Goal: Contribute content: Add original content to the website for others to see

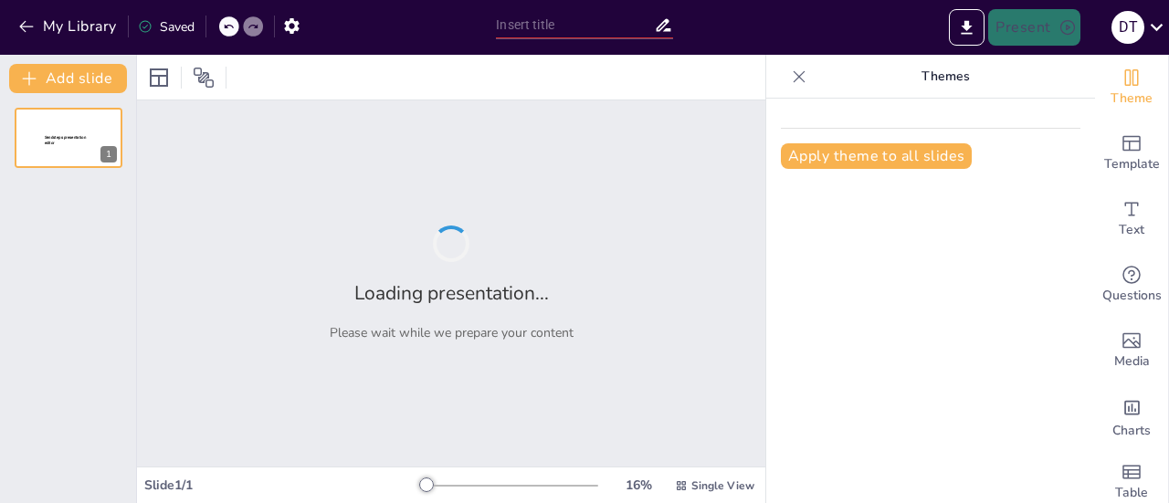
type input "jira"
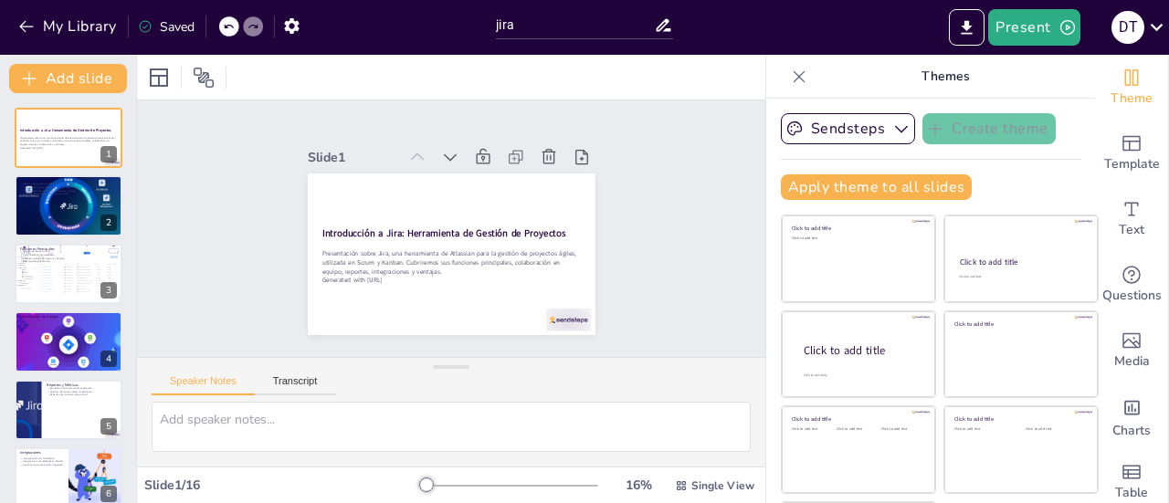
checkbox input "true"
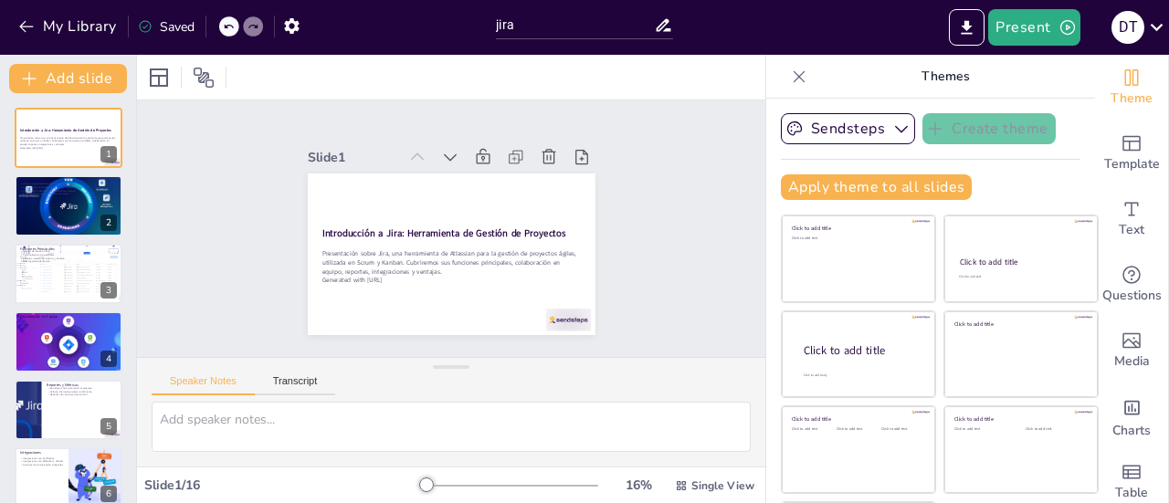
scroll to position [1, 0]
checkbox input "true"
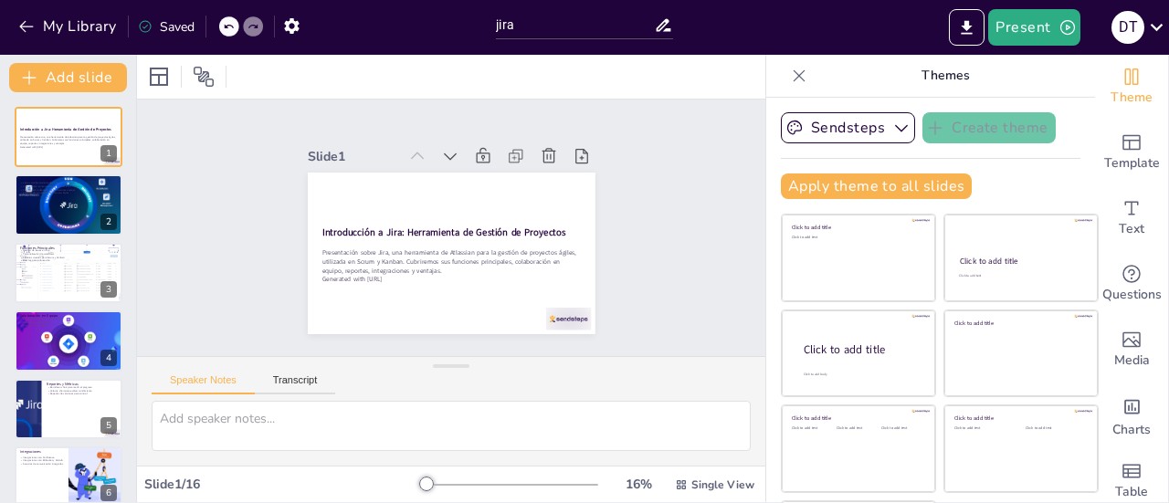
checkbox input "true"
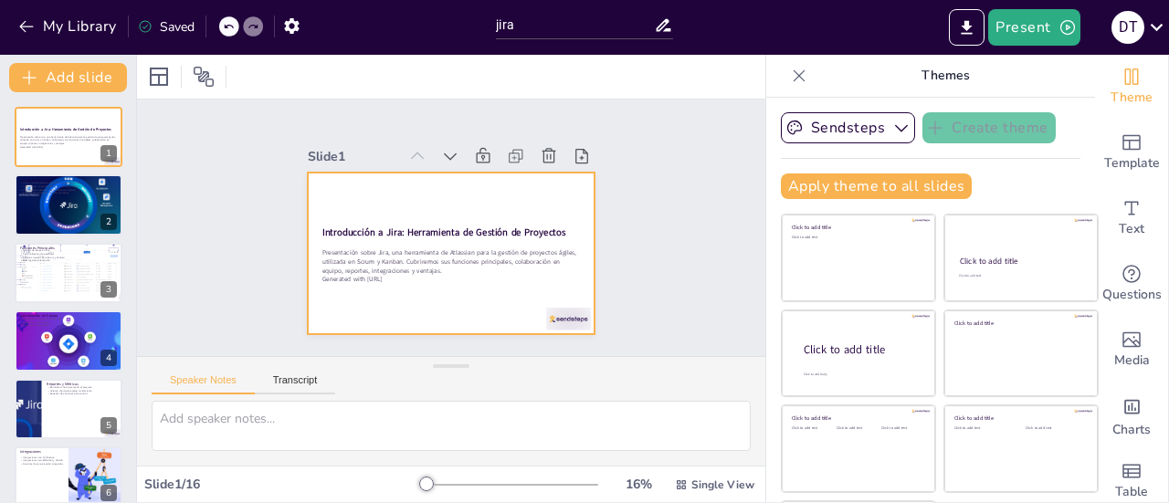
checkbox input "true"
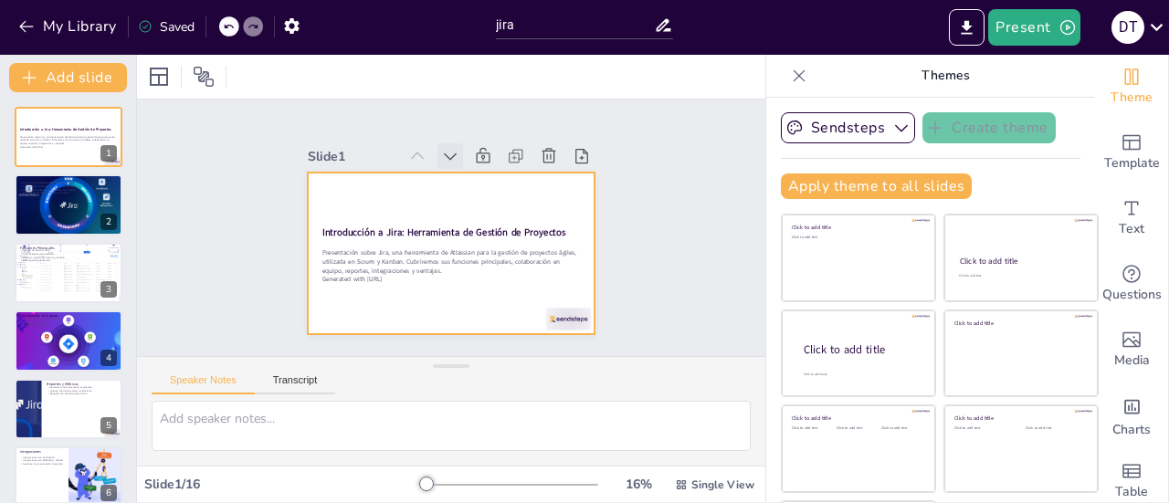
checkbox input "true"
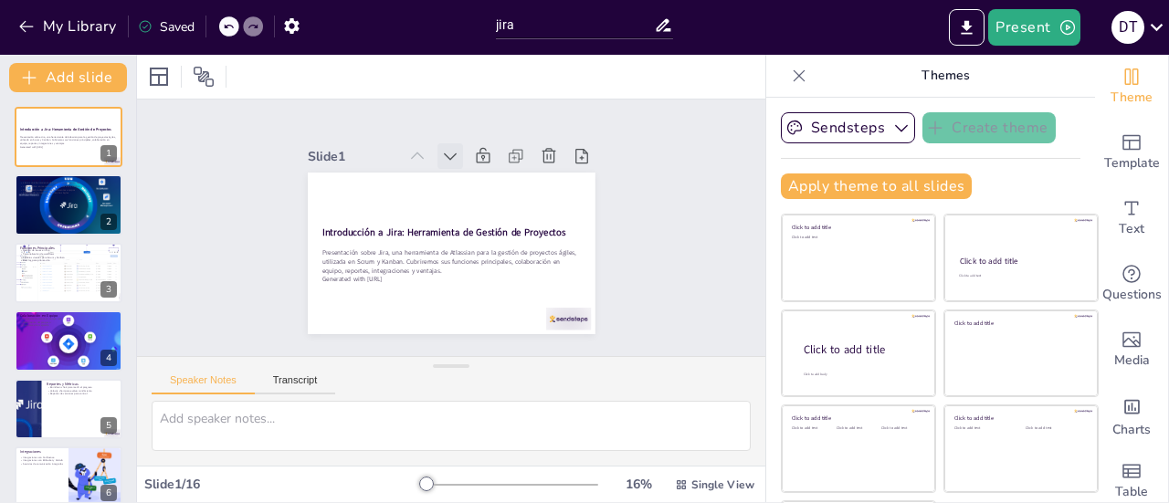
click at [472, 157] on icon at bounding box center [479, 162] width 15 height 11
checkbox input "true"
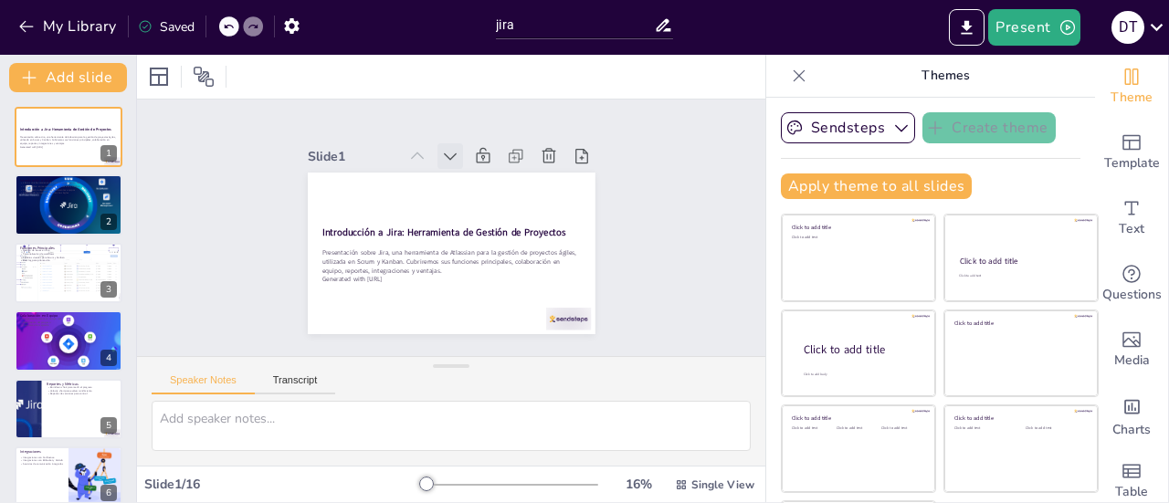
checkbox input "true"
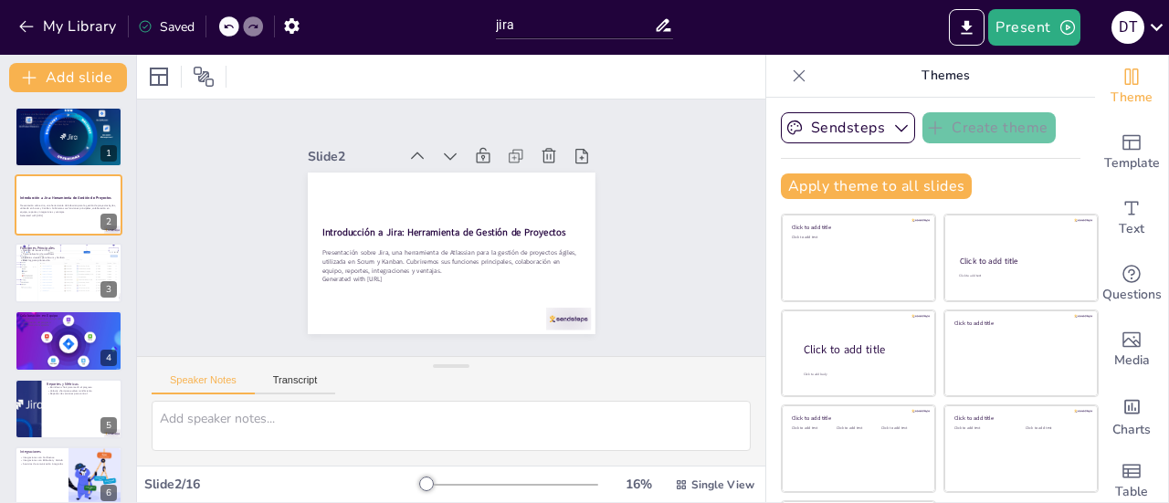
click at [458, 153] on icon at bounding box center [465, 157] width 14 height 9
checkbox input "true"
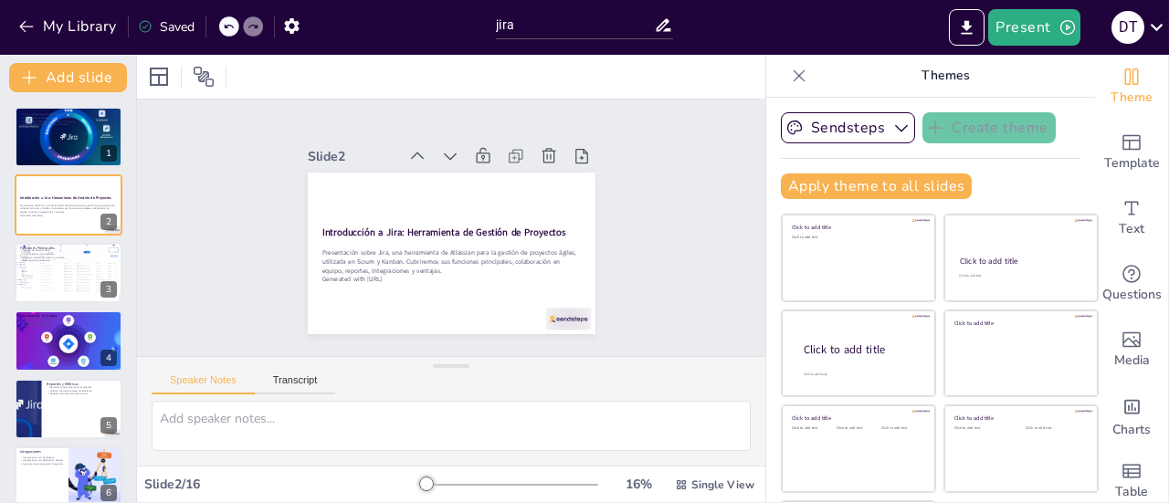
checkbox input "true"
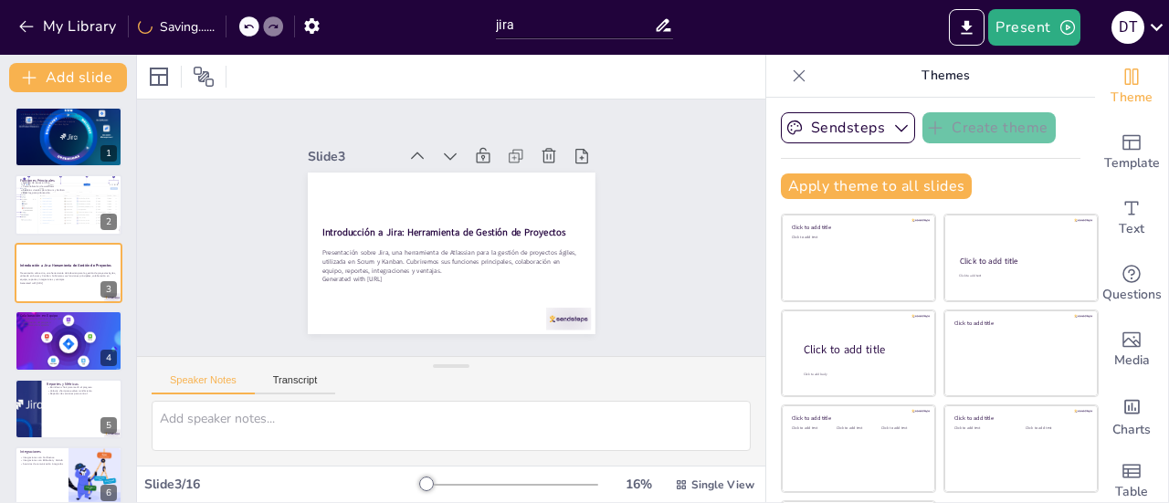
click at [466, 155] on icon at bounding box center [473, 160] width 14 height 10
checkbox input "true"
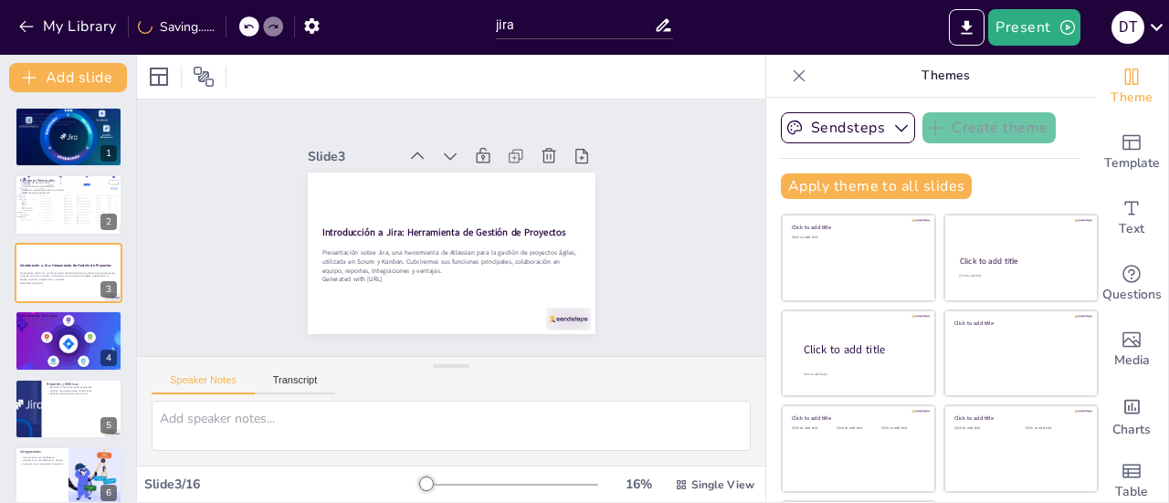
checkbox input "true"
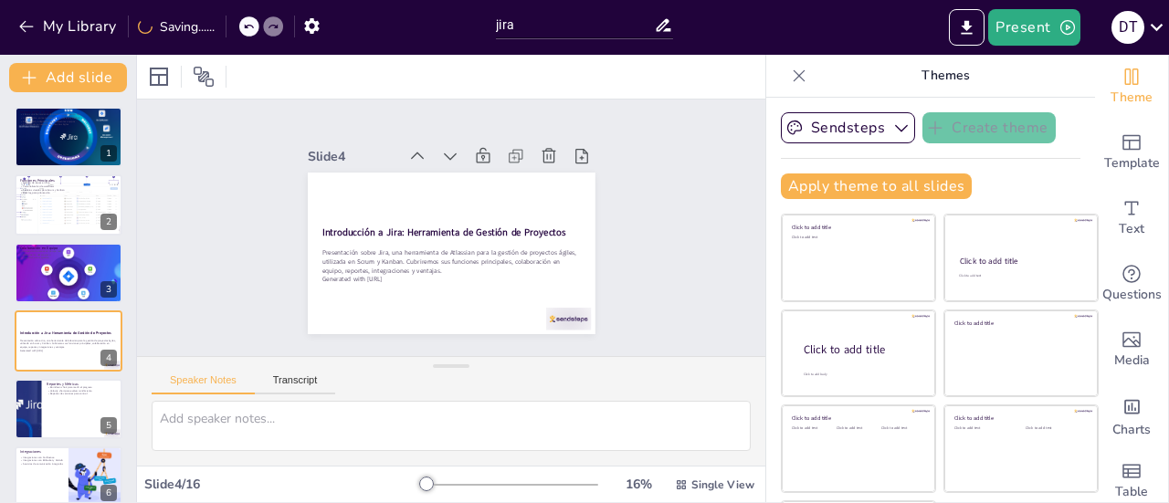
click at [472, 157] on icon at bounding box center [479, 162] width 15 height 11
checkbox input "true"
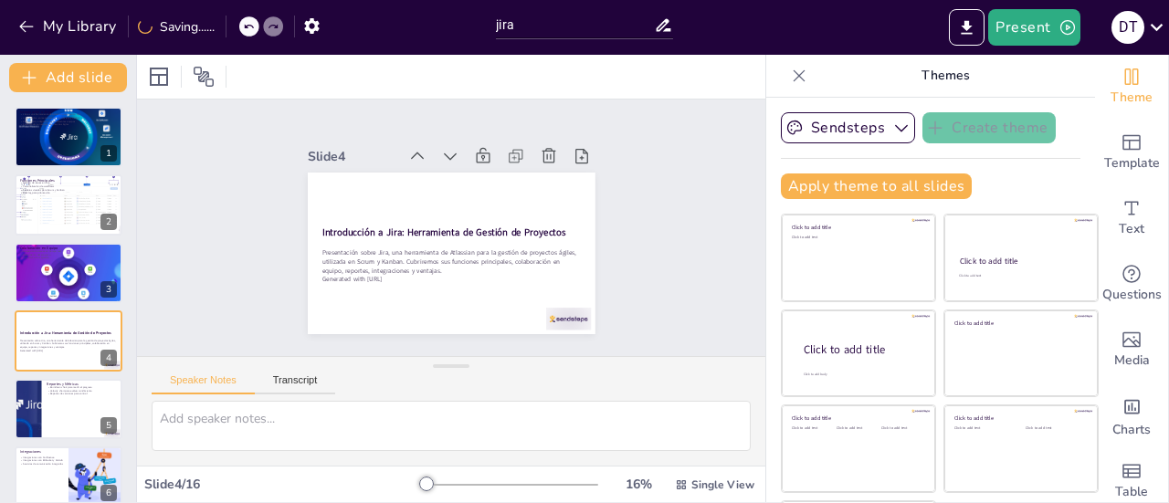
checkbox input "true"
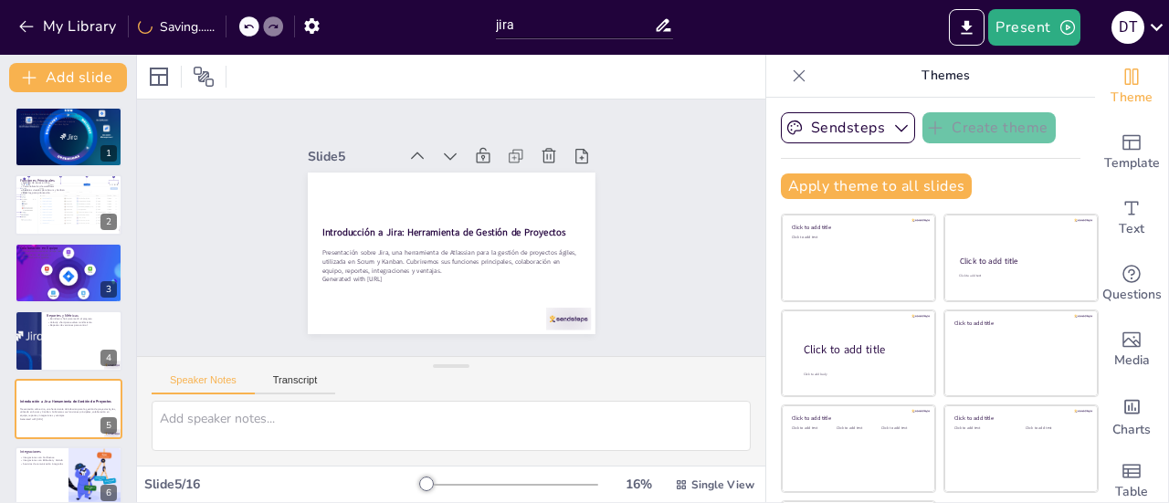
checkbox input "true"
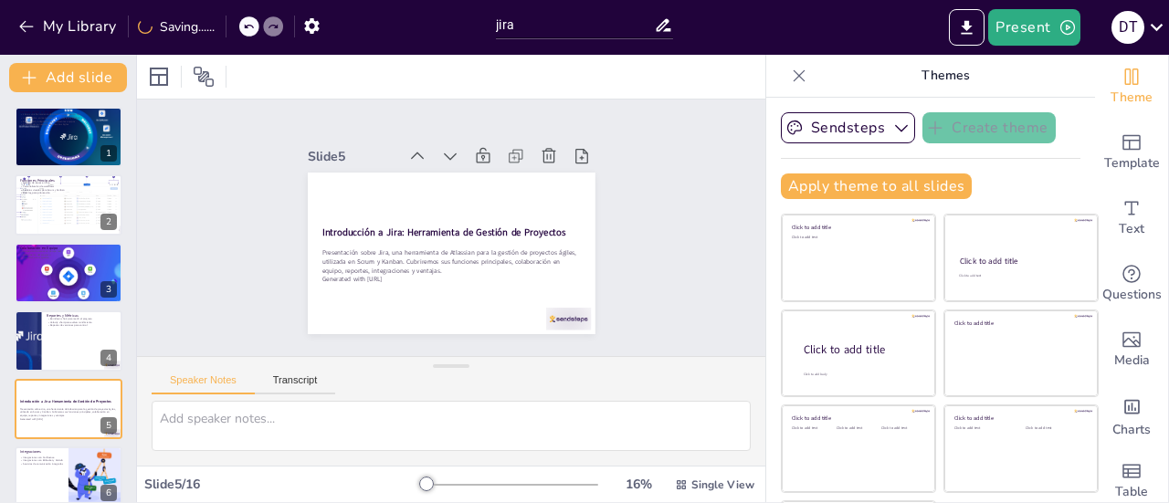
checkbox input "true"
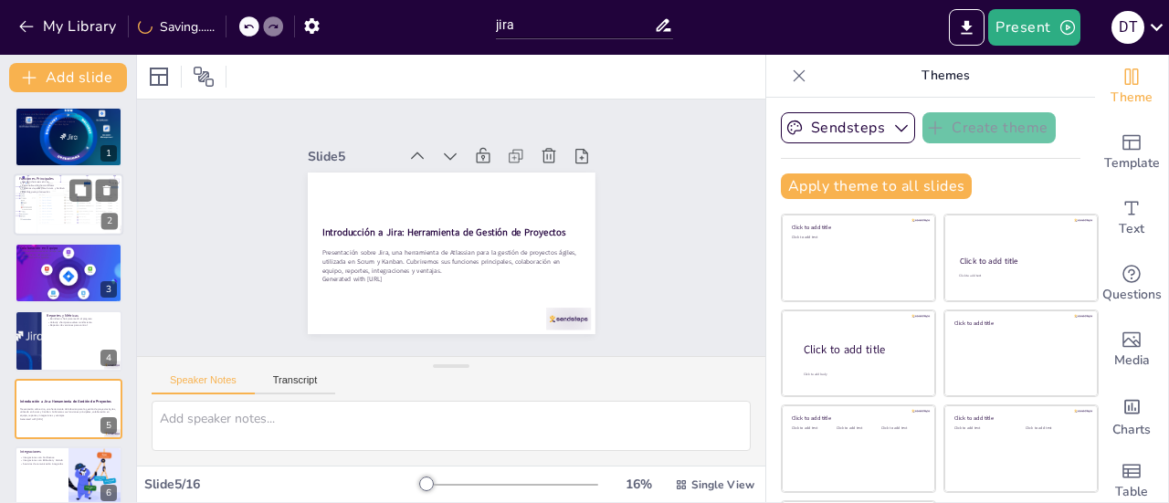
checkbox input "true"
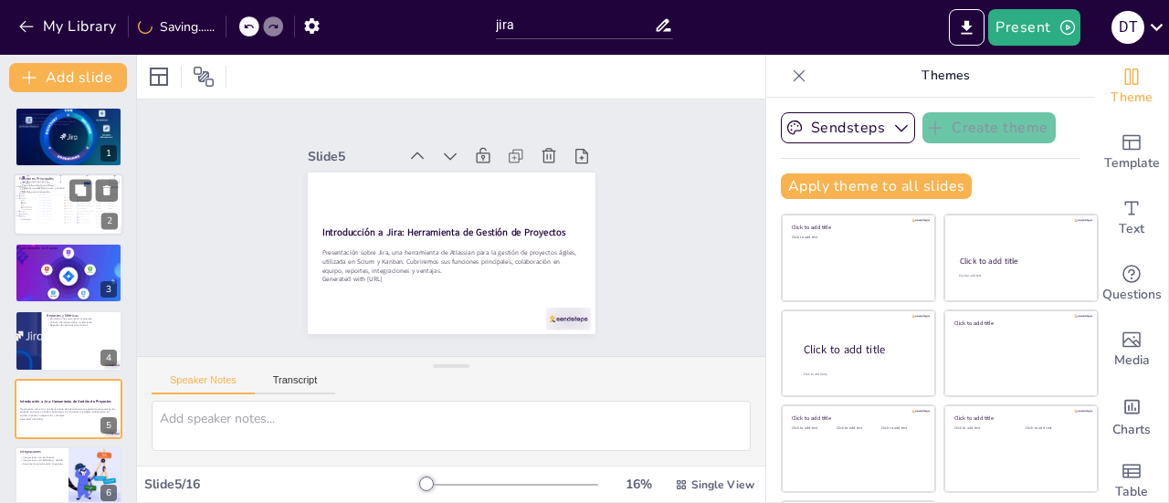
checkbox input "true"
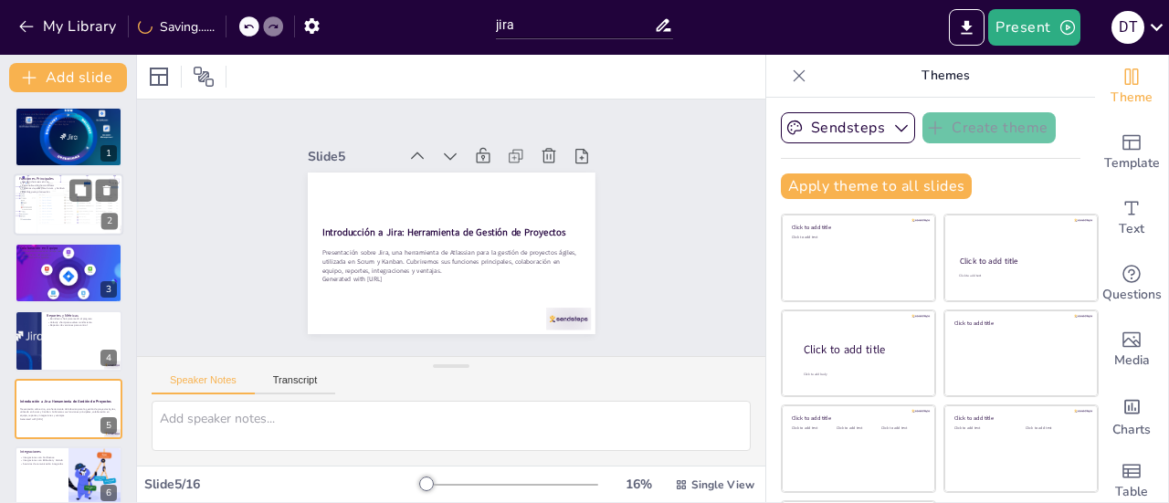
click at [72, 202] on button at bounding box center [80, 191] width 22 height 22
type textarea "La gestión de issues es fundamental en Jira, ya que permite a los equipos organ…"
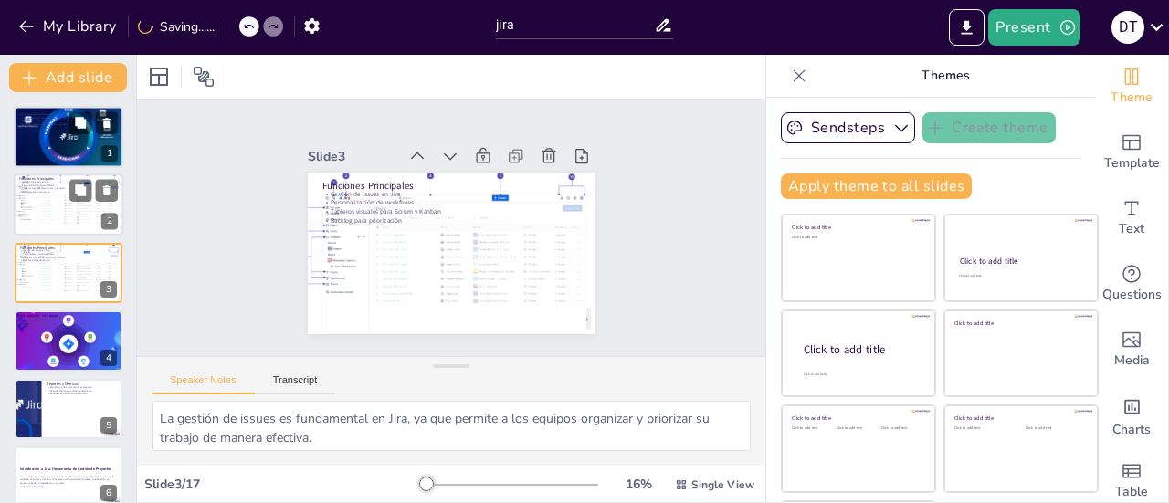
checkbox input "true"
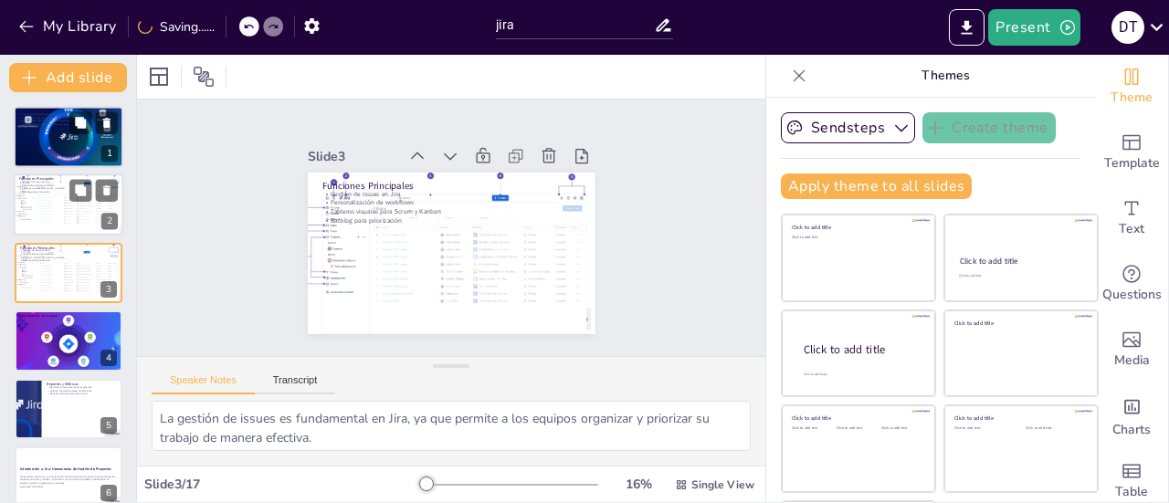
checkbox input "true"
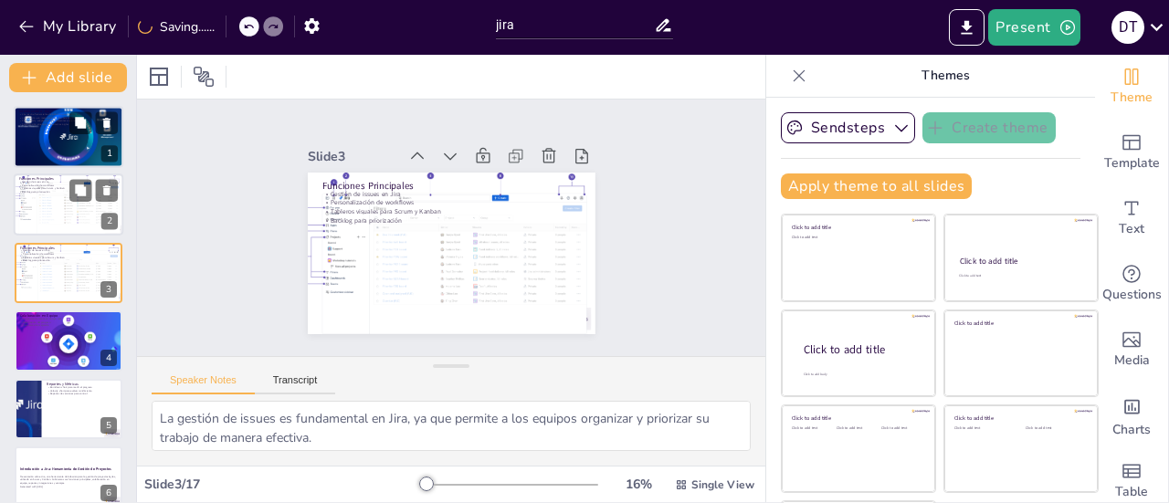
click at [58, 143] on div at bounding box center [69, 136] width 110 height 73
type textarea "Jira es reconocida como una herramienta clave para la gestión ágil de proyectos…"
checkbox input "true"
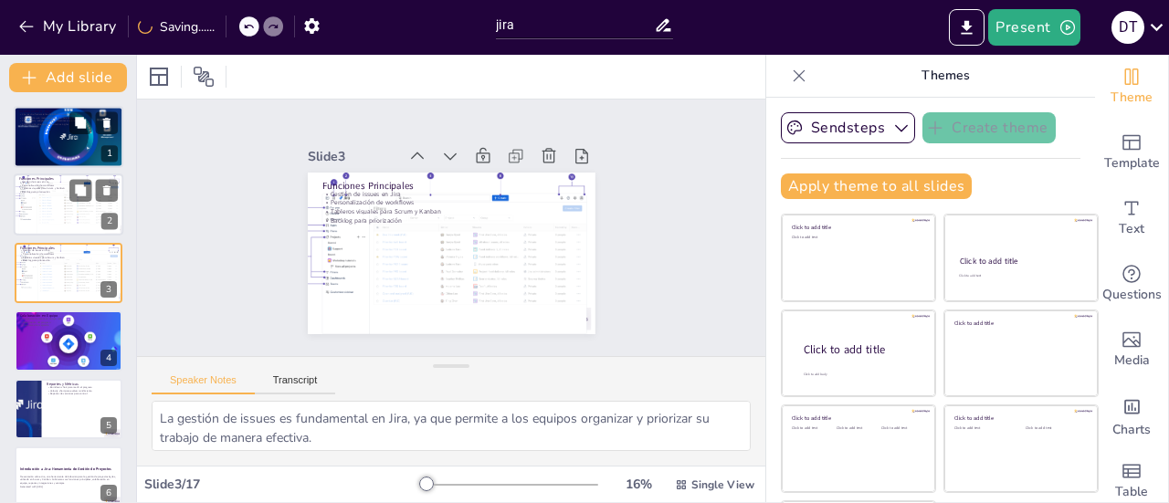
checkbox input "true"
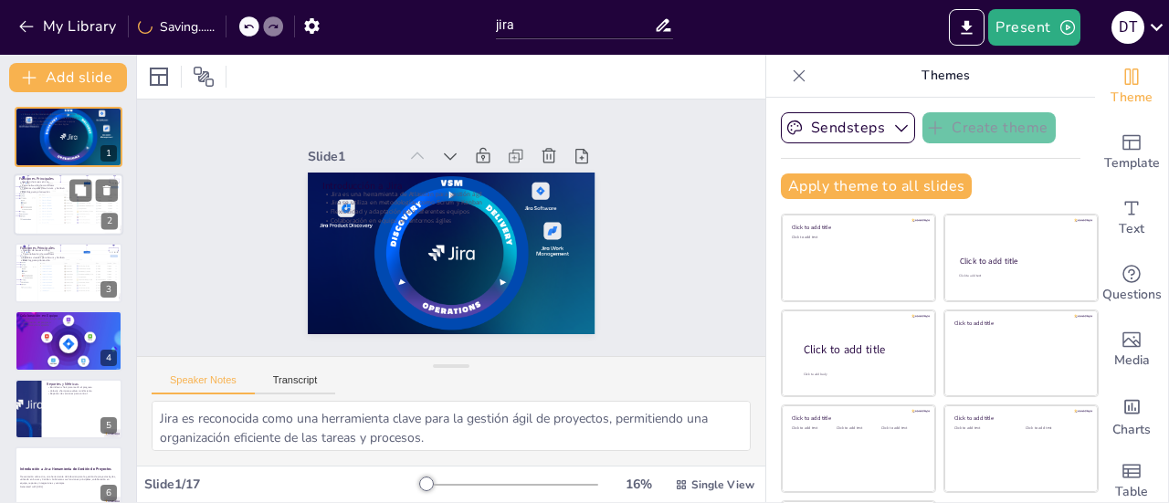
checkbox input "true"
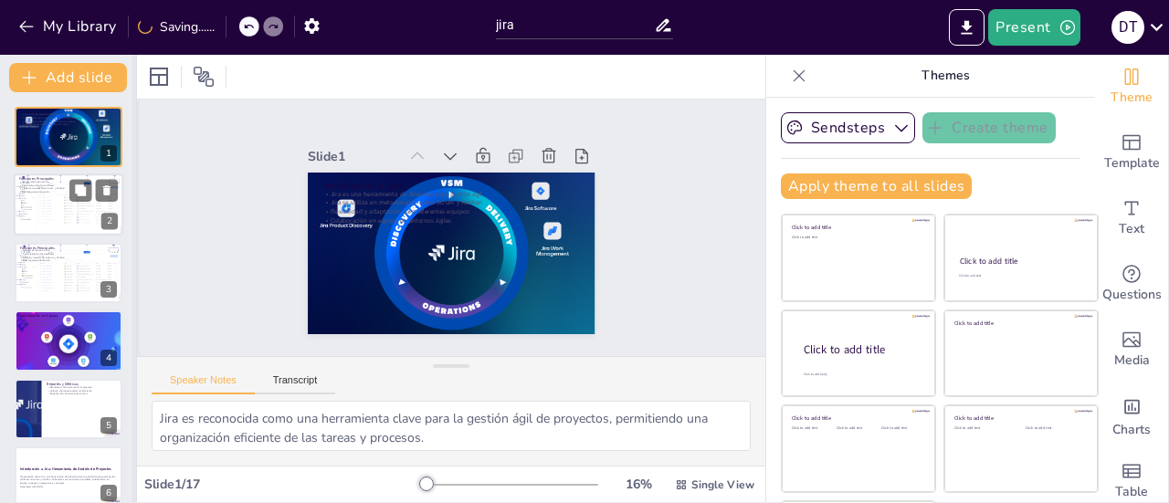
checkbox input "true"
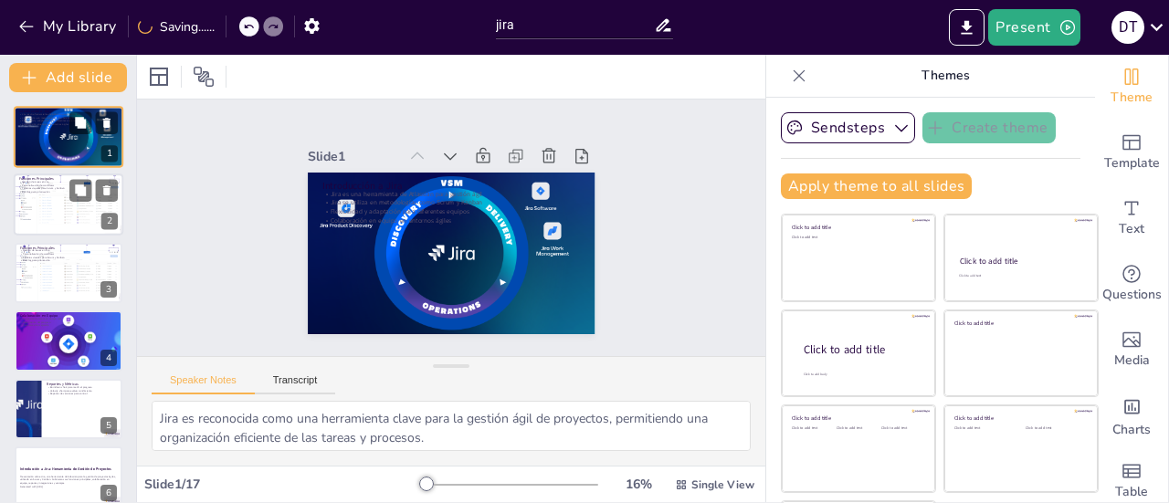
checkbox input "true"
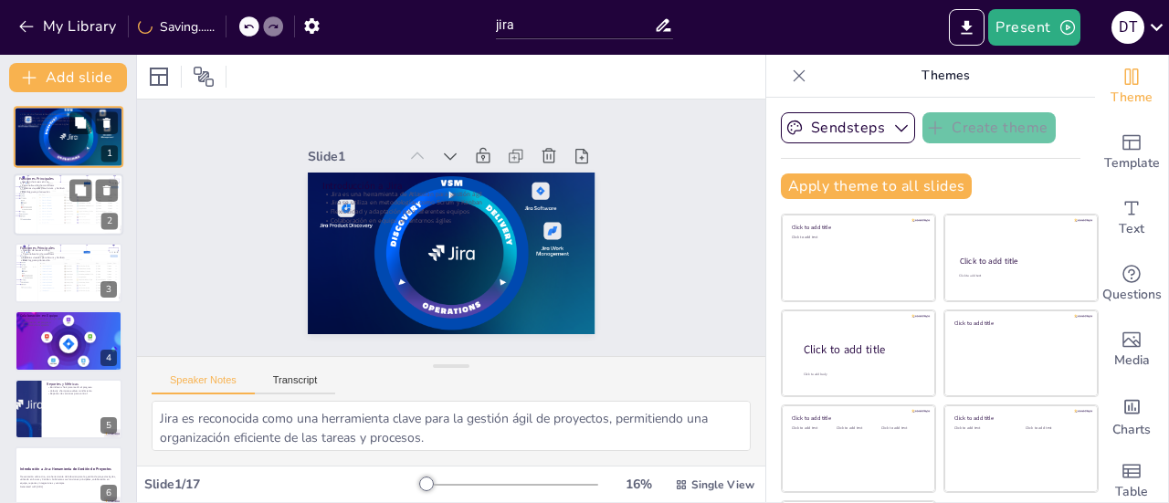
drag, startPoint x: 132, startPoint y: 205, endPoint x: 119, endPoint y: 160, distance: 46.8
click at [119, 160] on div "Add slide Introducción a [PERSON_NAME] es una herramienta de Atlassian para ges…" at bounding box center [68, 278] width 137 height 448
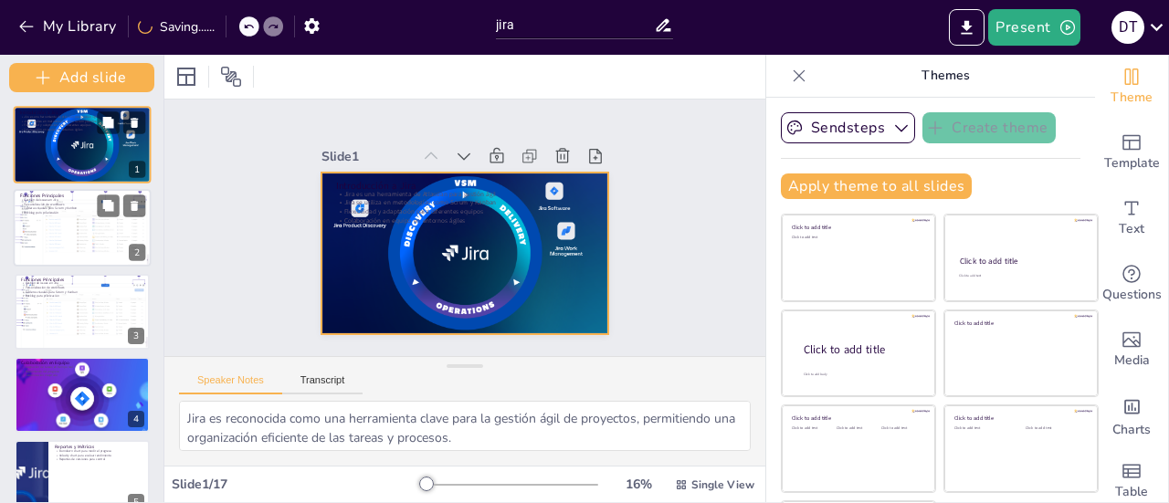
checkbox input "true"
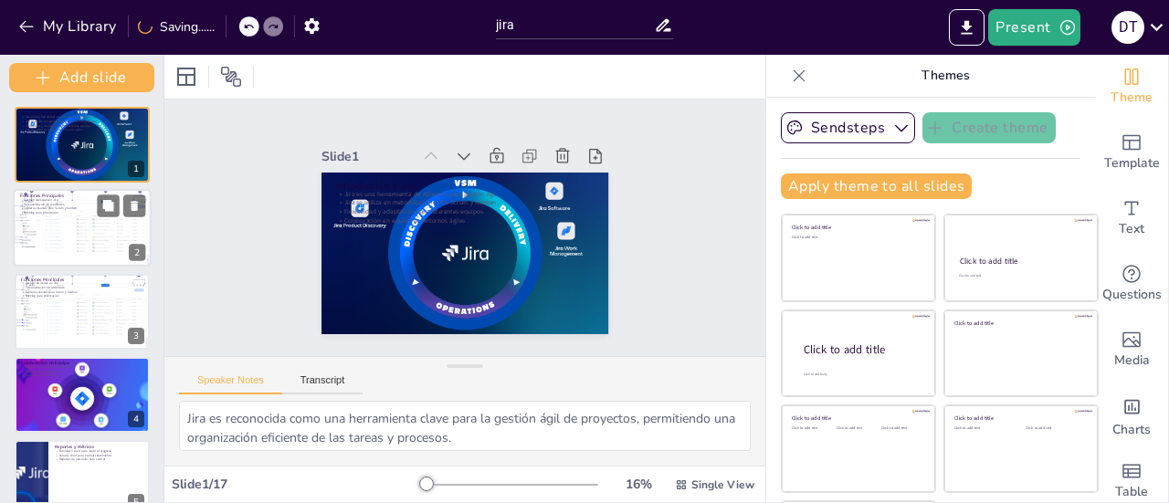
checkbox input "true"
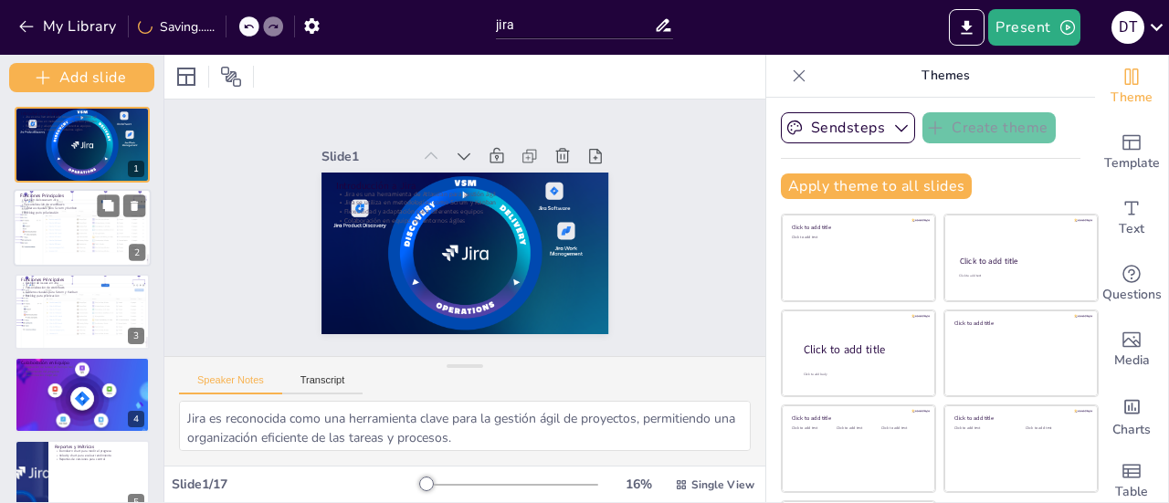
checkbox input "true"
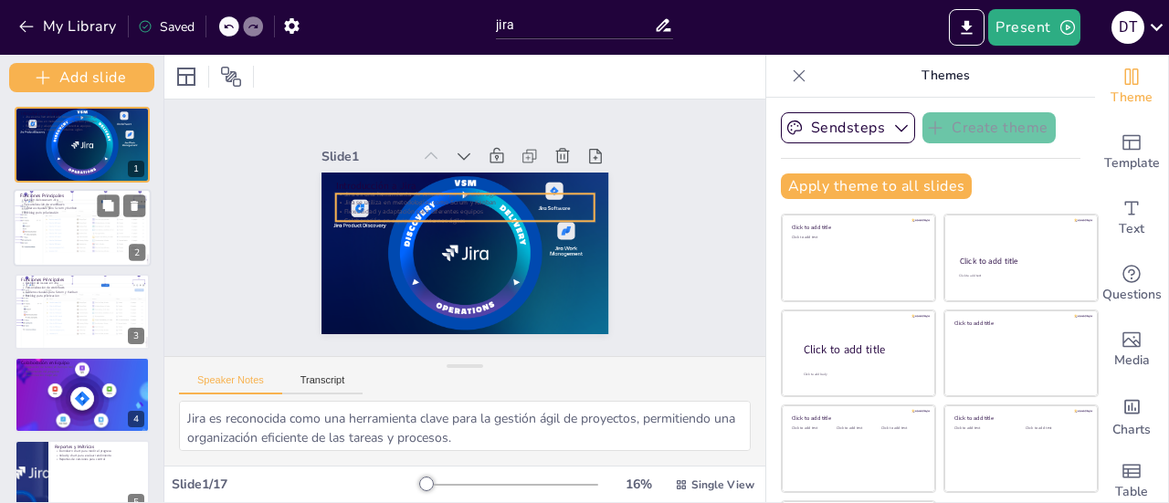
checkbox input "true"
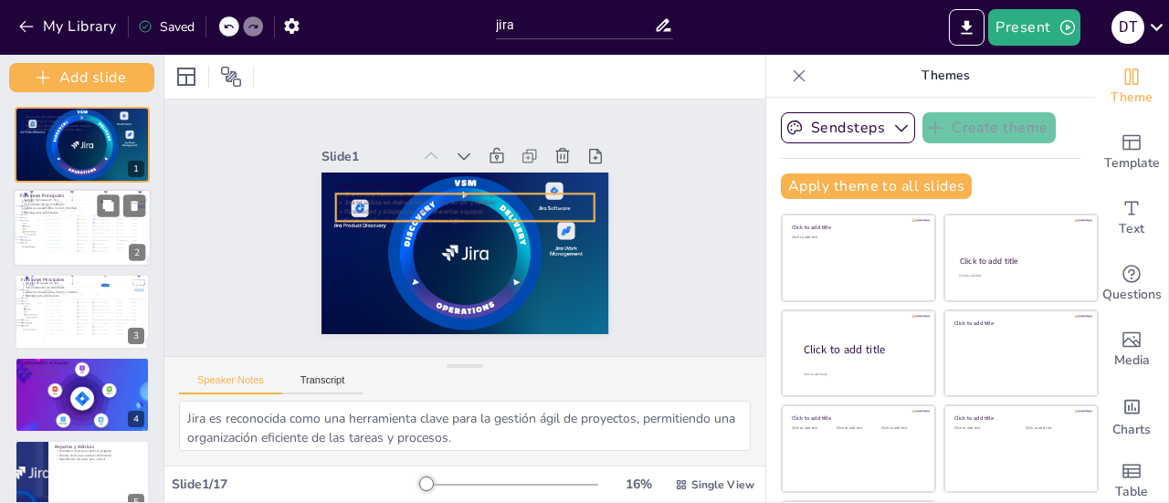
checkbox input "true"
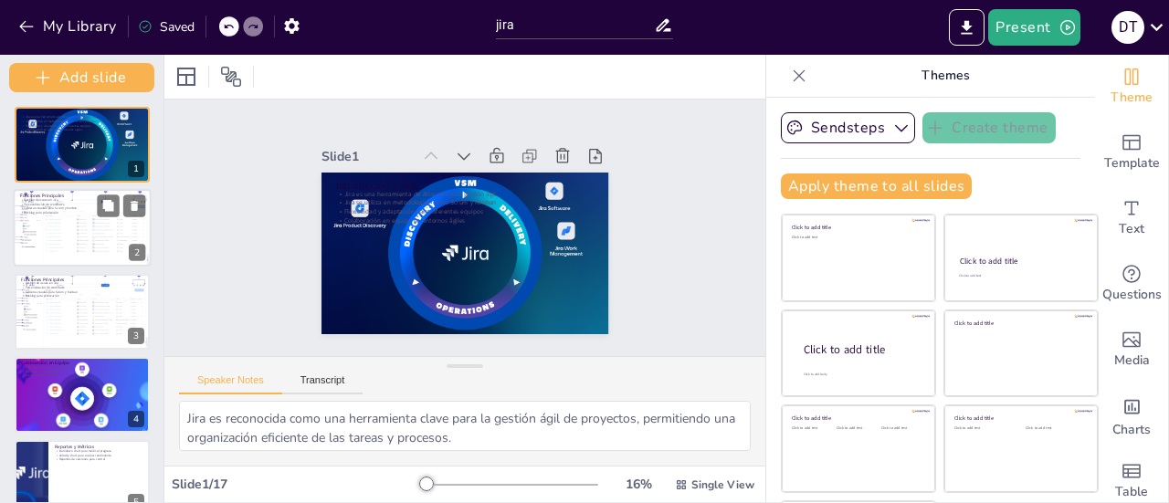
checkbox input "true"
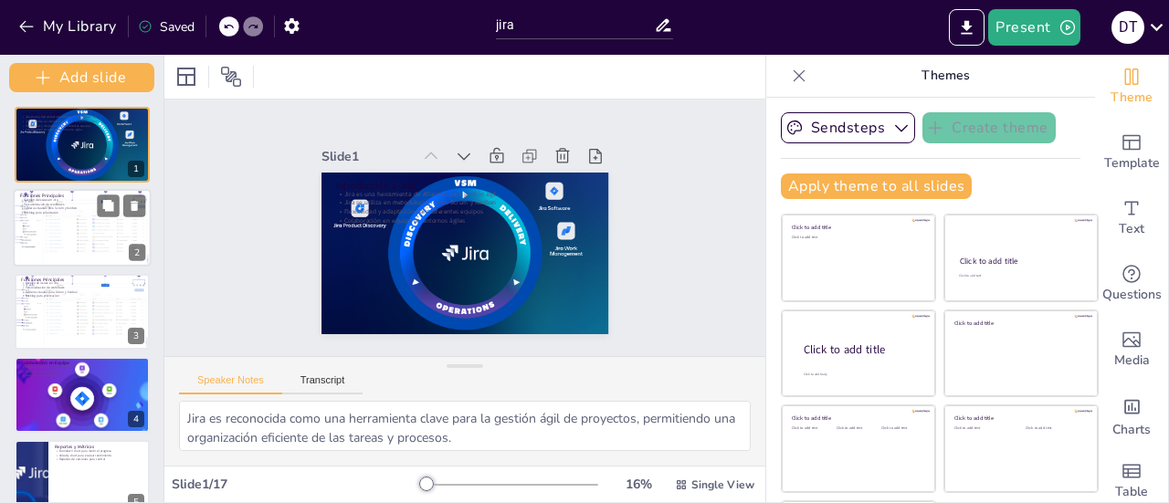
checkbox input "true"
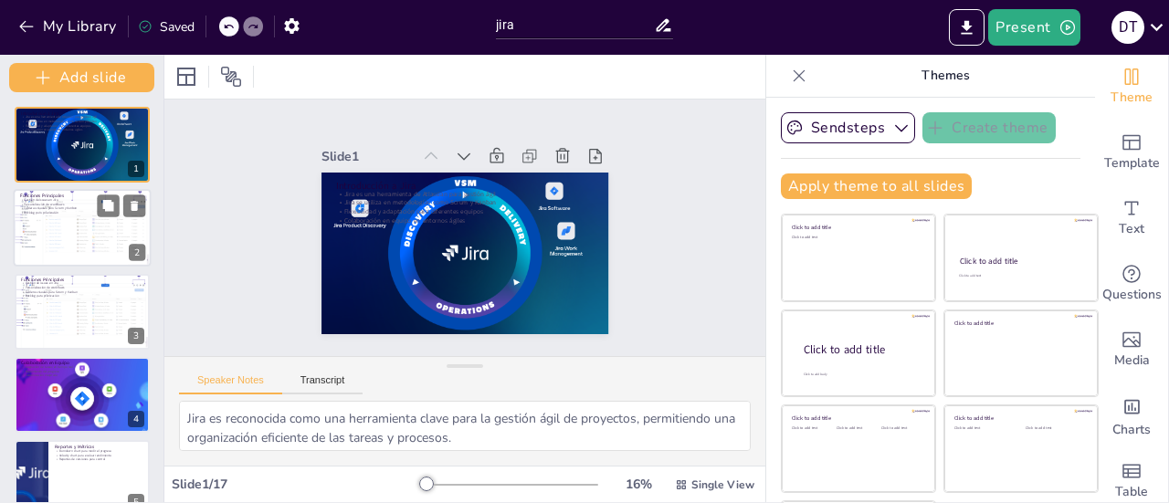
checkbox input "true"
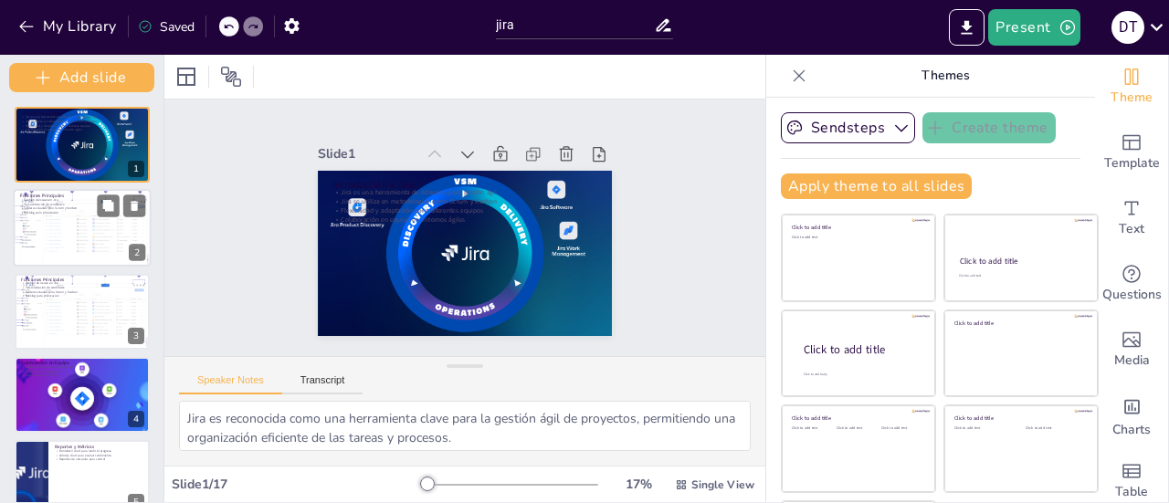
checkbox input "true"
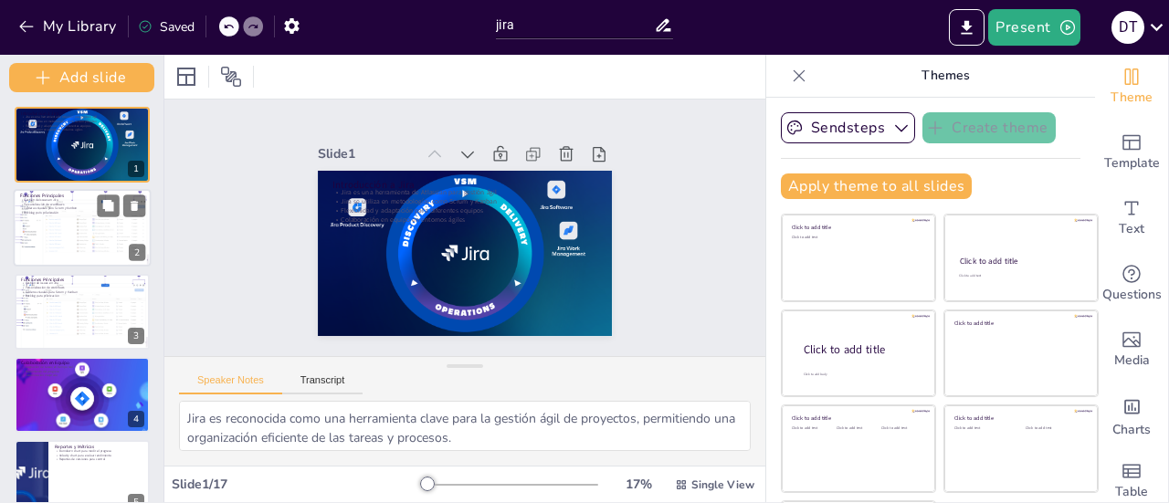
checkbox input "true"
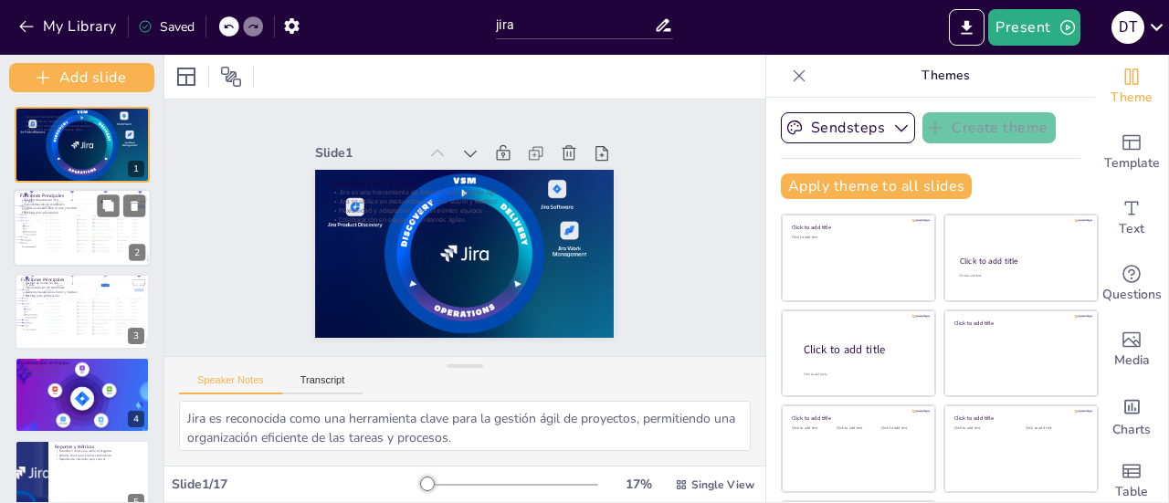
checkbox input "true"
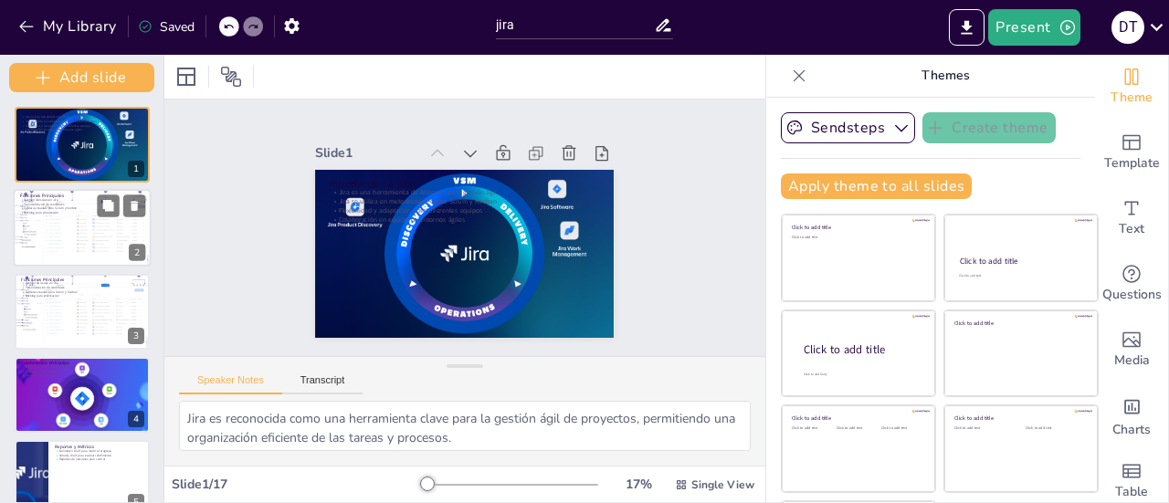
checkbox input "true"
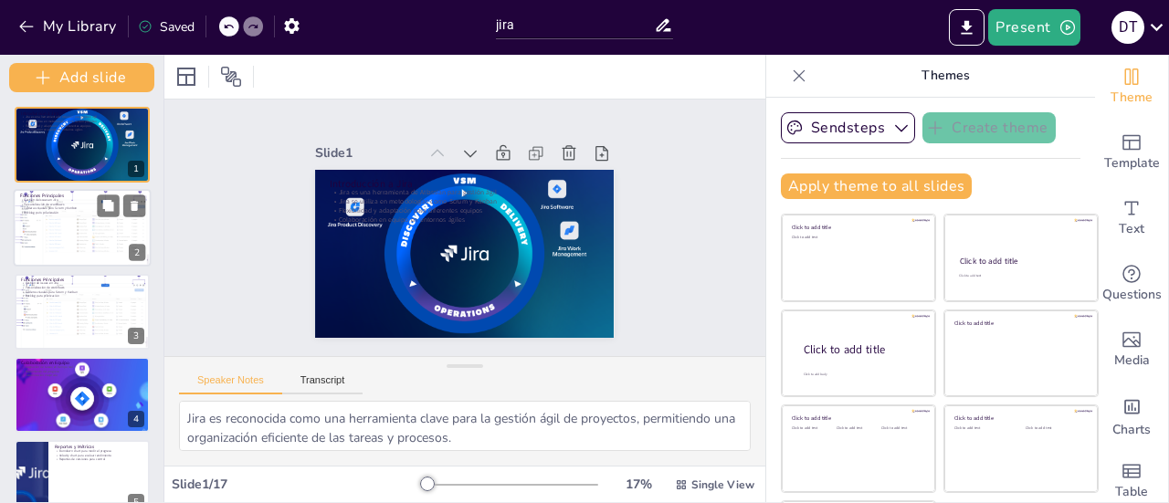
checkbox input "true"
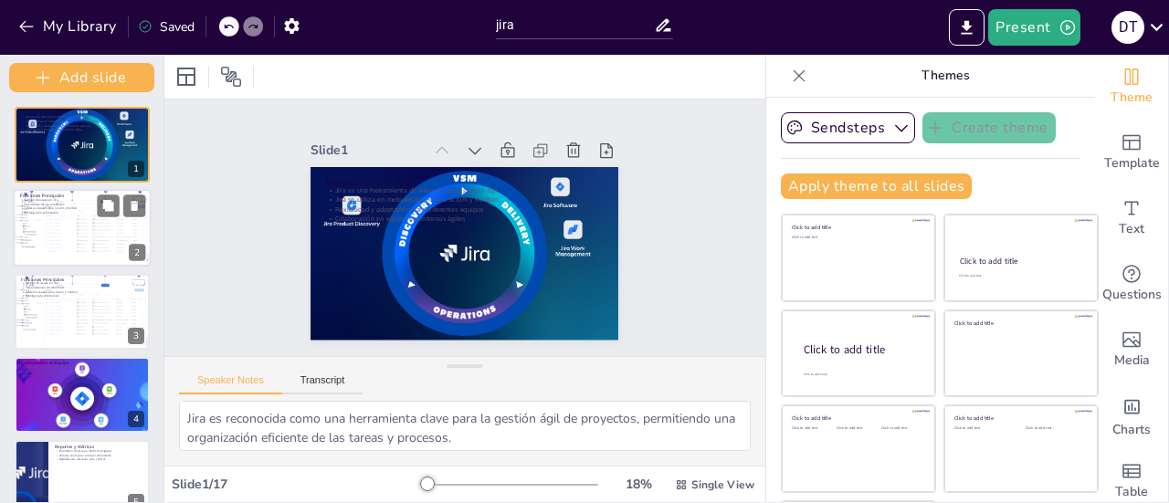
checkbox input "true"
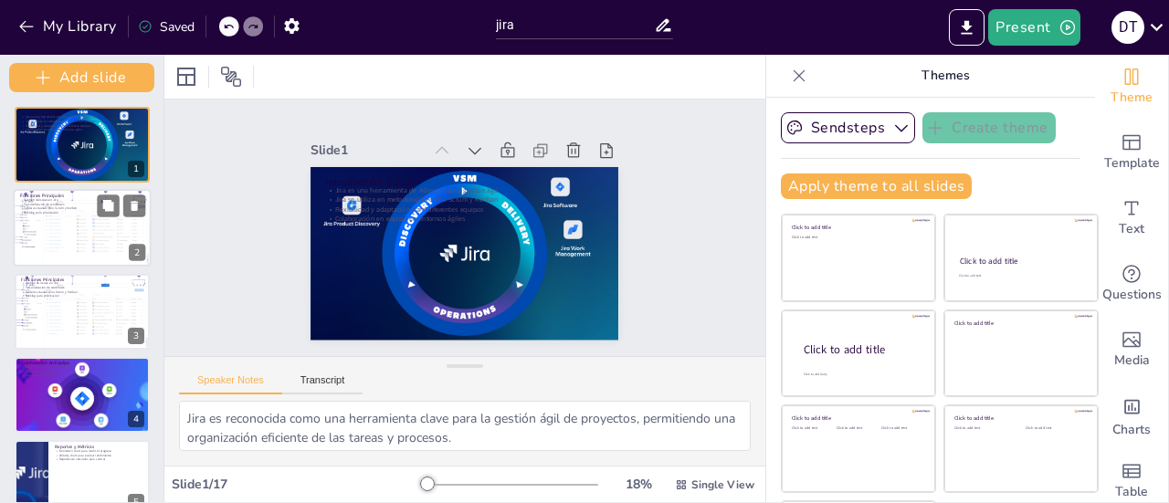
checkbox input "true"
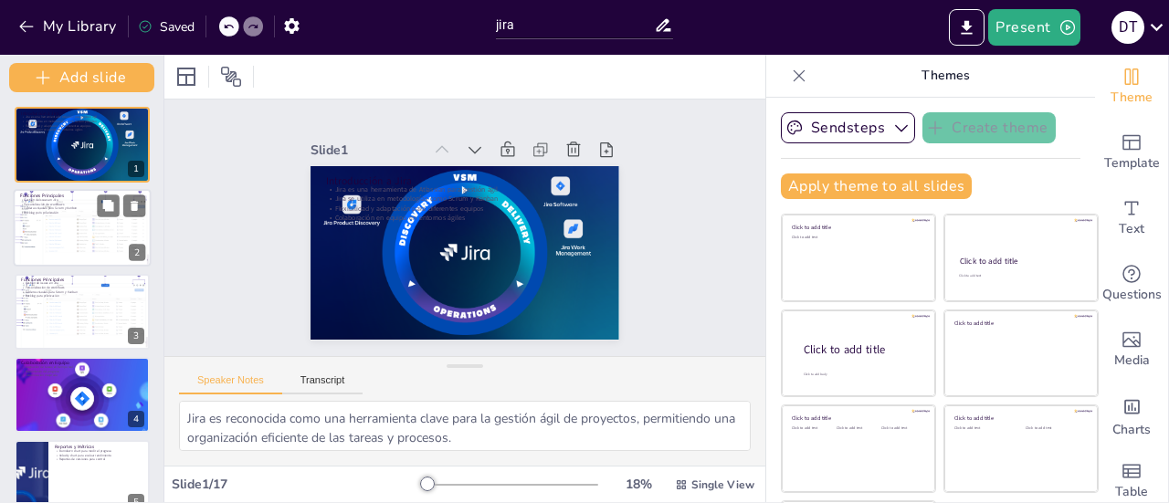
checkbox input "true"
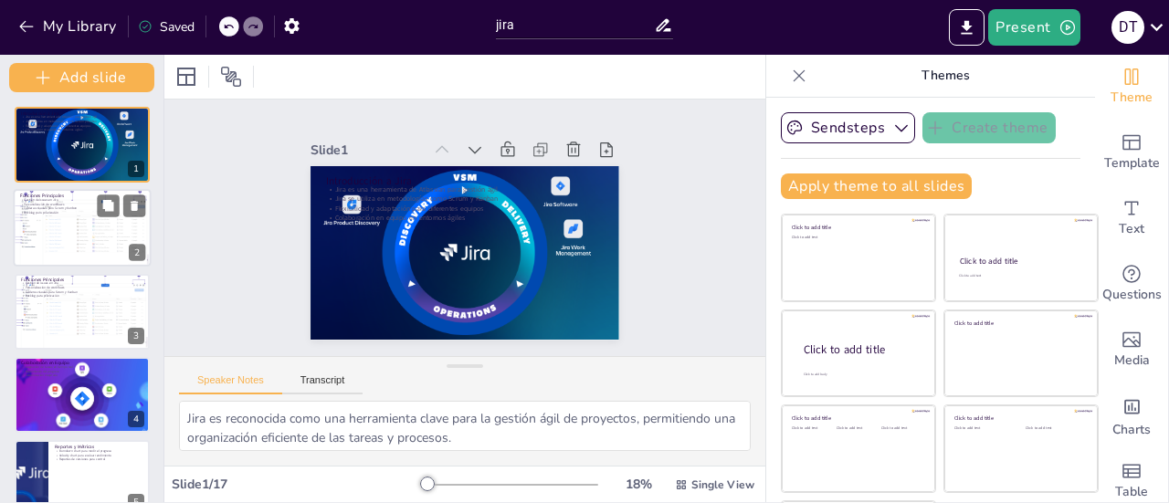
checkbox input "true"
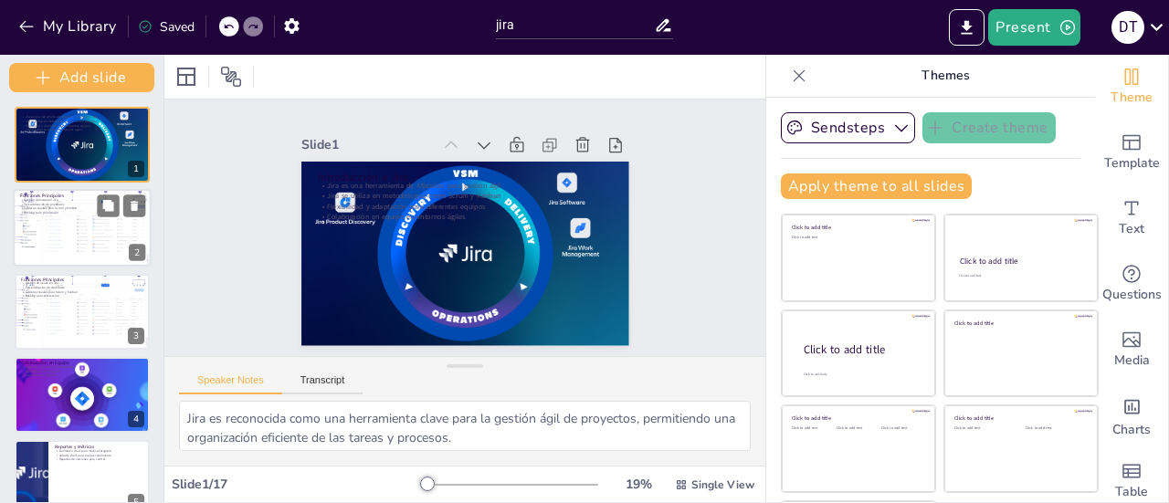
checkbox input "true"
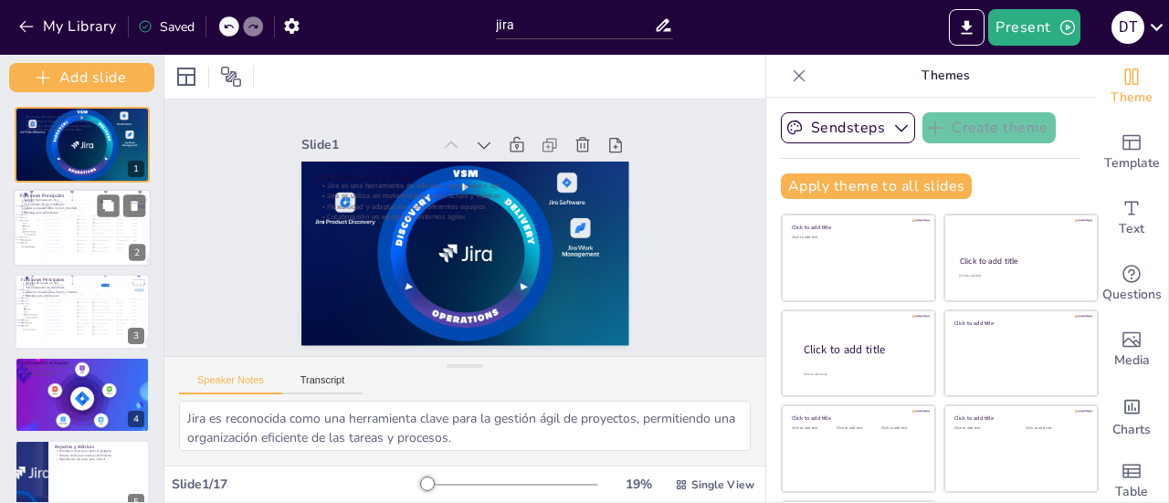
checkbox input "true"
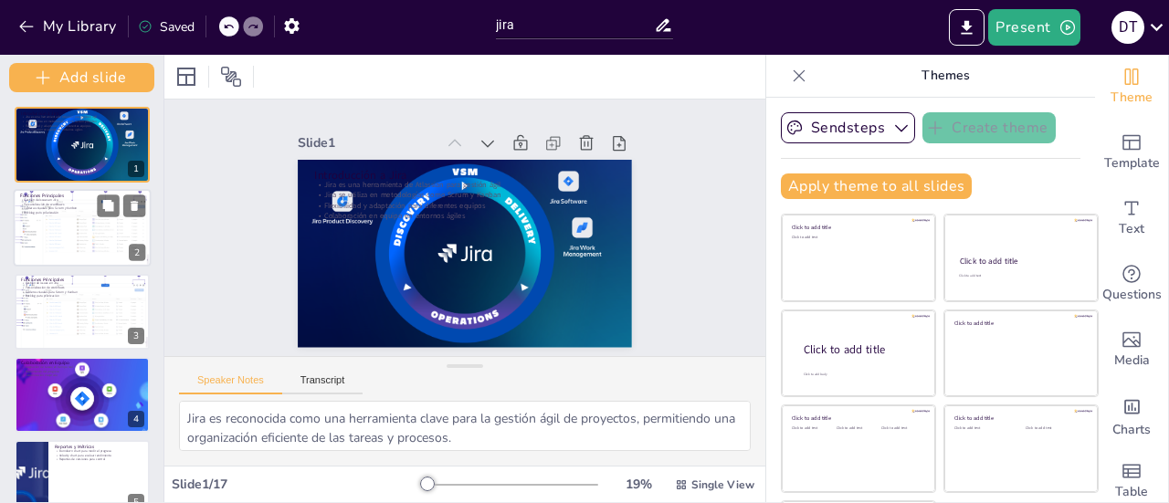
checkbox input "true"
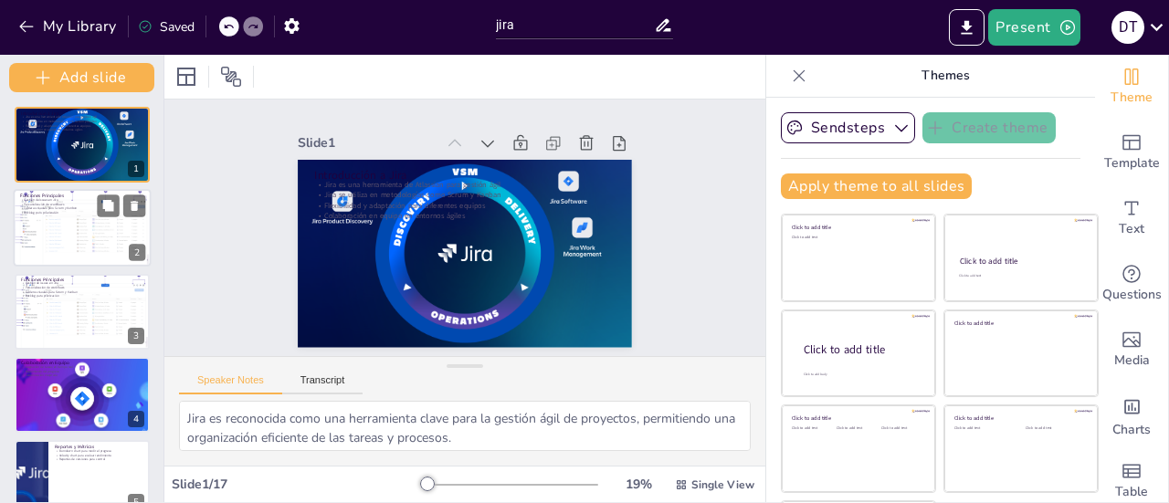
checkbox input "true"
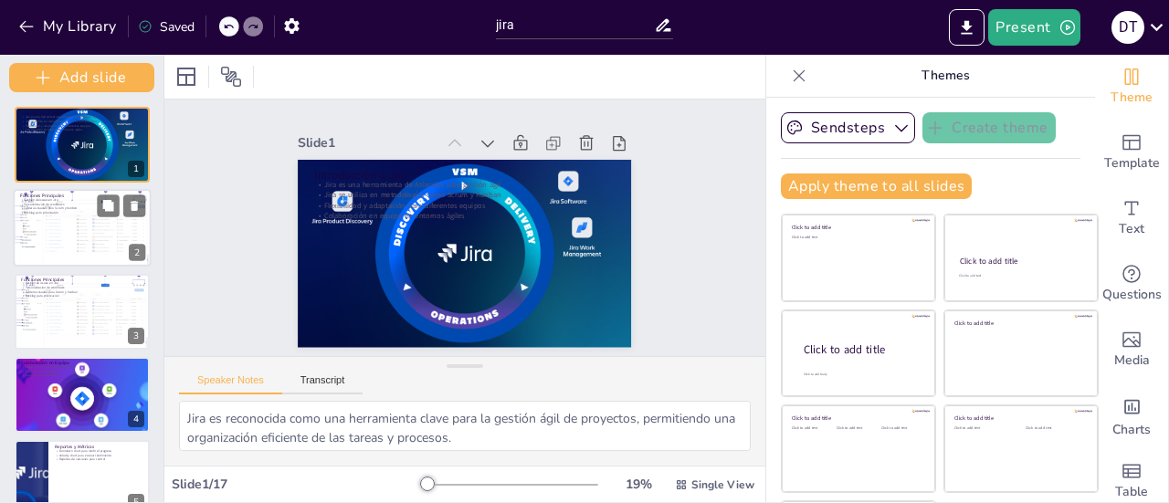
checkbox input "true"
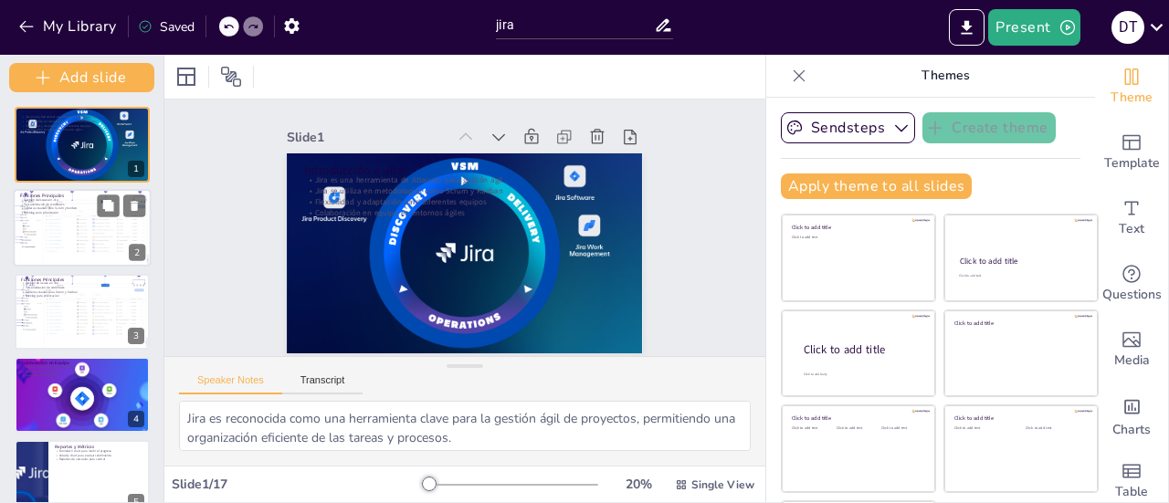
click at [68, 218] on div at bounding box center [82, 228] width 150 height 78
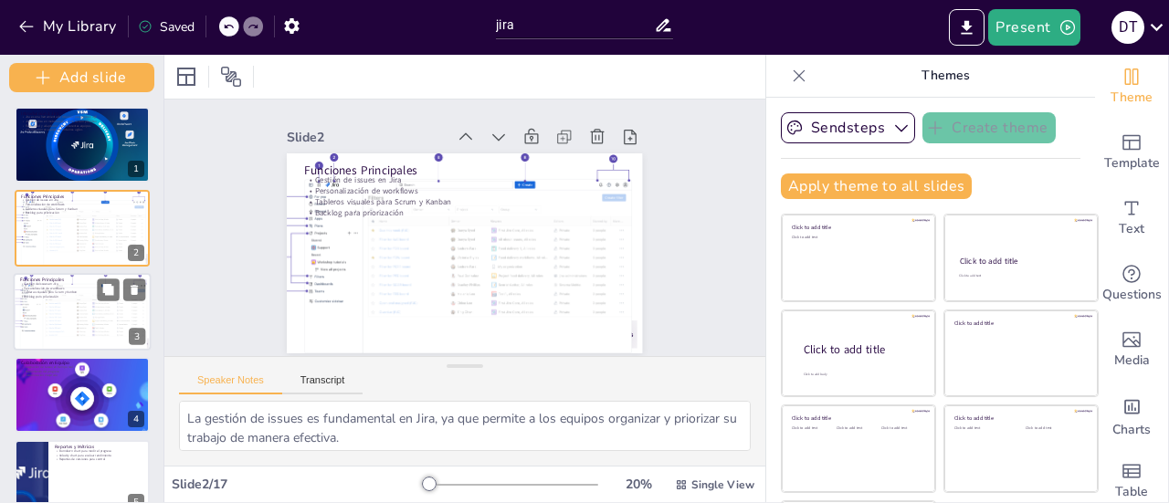
click at [82, 309] on div at bounding box center [82, 312] width 150 height 78
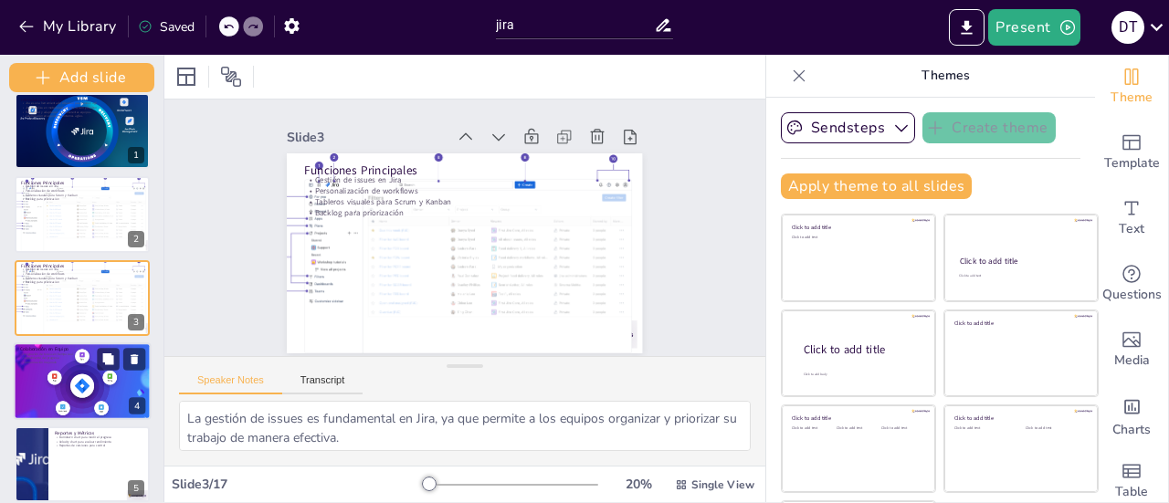
click at [104, 377] on div at bounding box center [83, 381] width 138 height 89
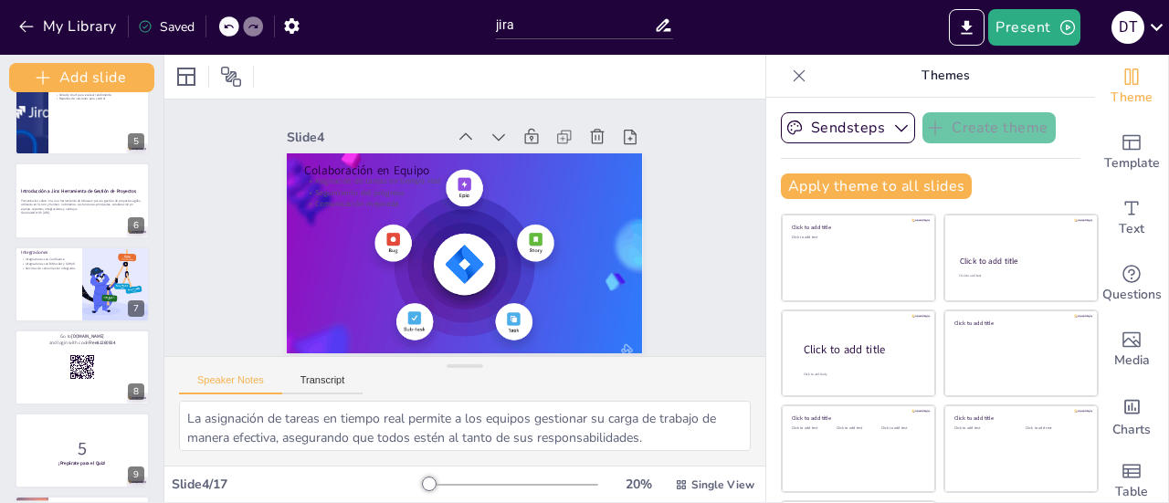
scroll to position [365, 0]
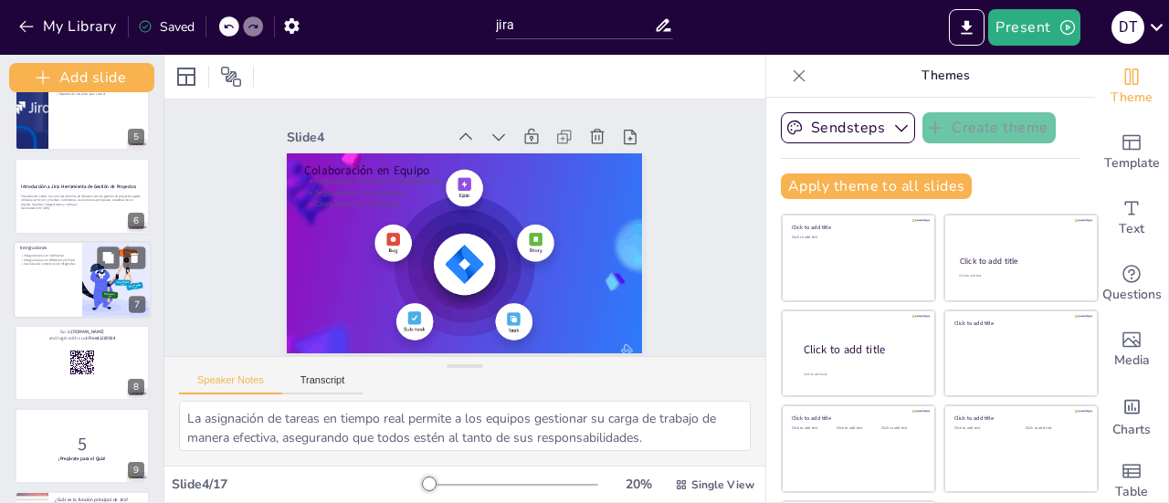
click at [119, 251] on button at bounding box center [108, 258] width 22 height 22
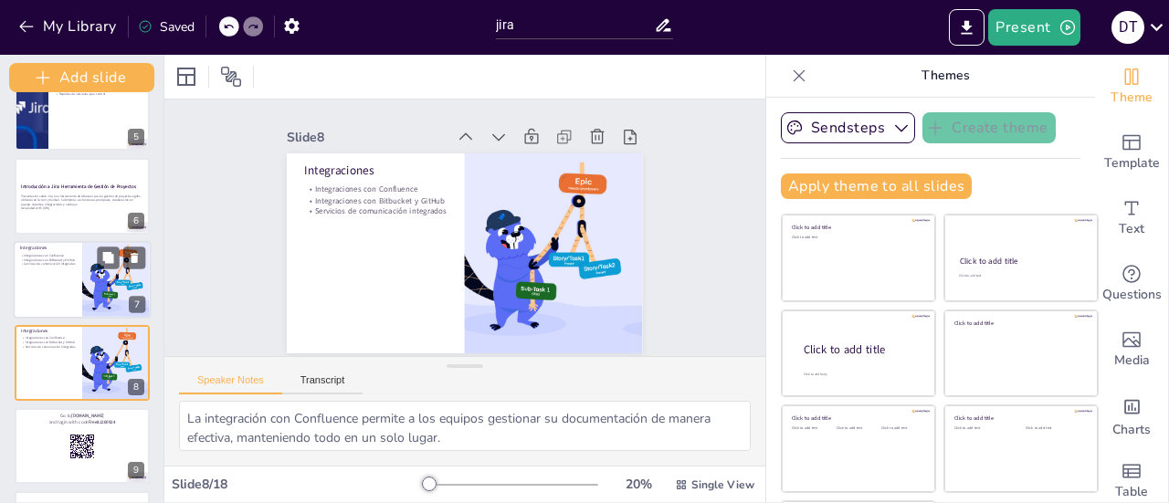
scroll to position [7, 0]
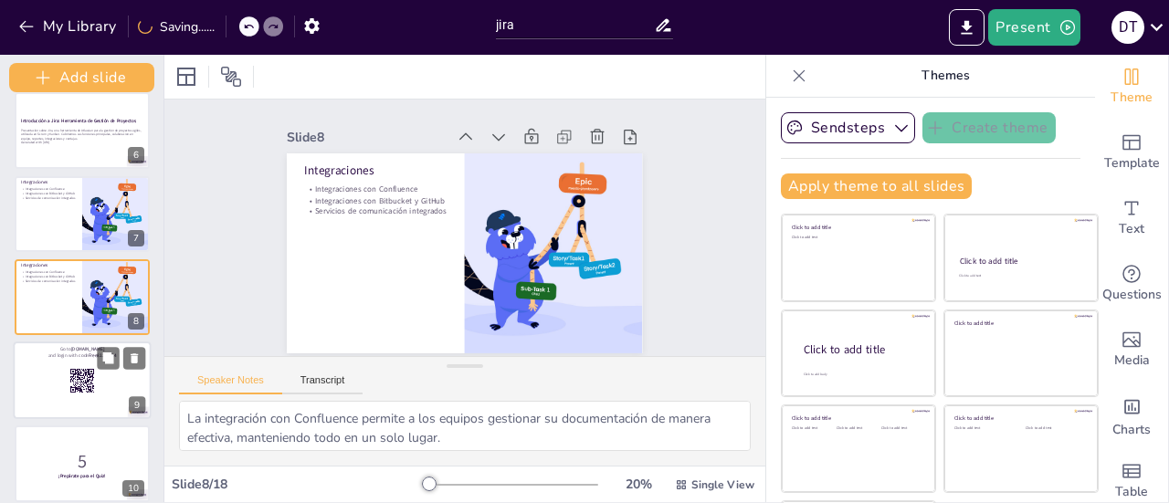
click at [90, 370] on rect at bounding box center [82, 381] width 26 height 26
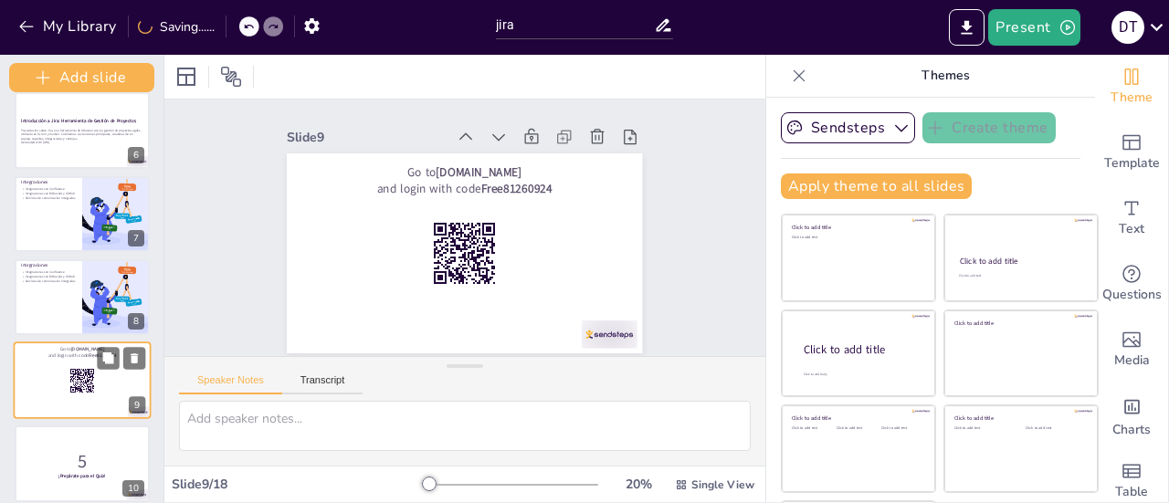
scroll to position [0, 0]
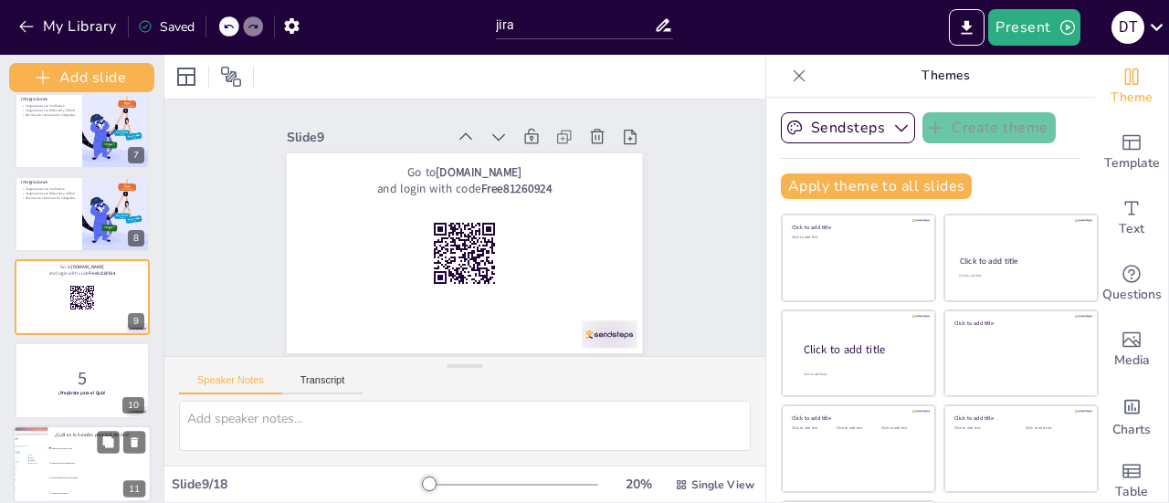
click at [79, 458] on li "edición de documentos" at bounding box center [98, 462] width 103 height 15
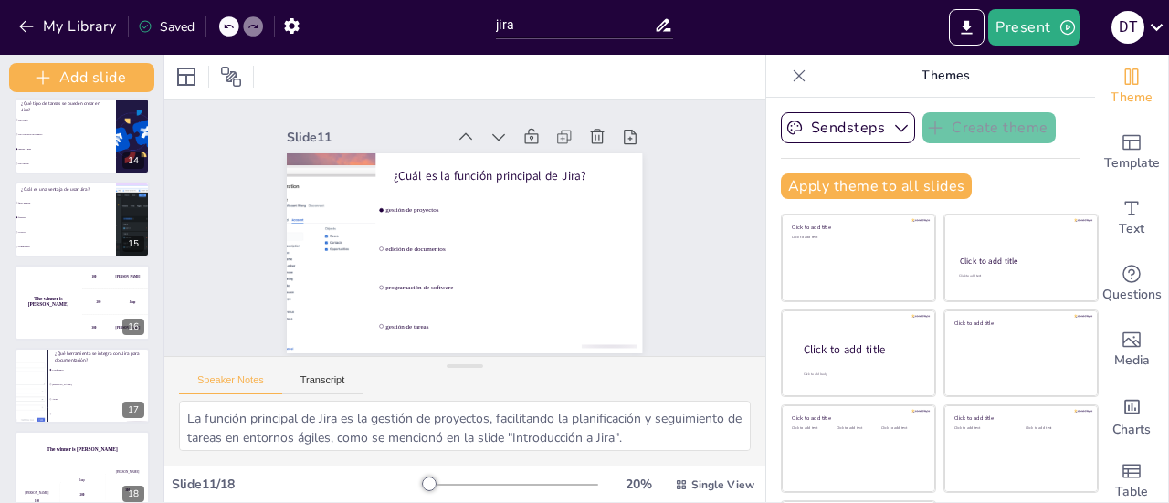
scroll to position [1111, 0]
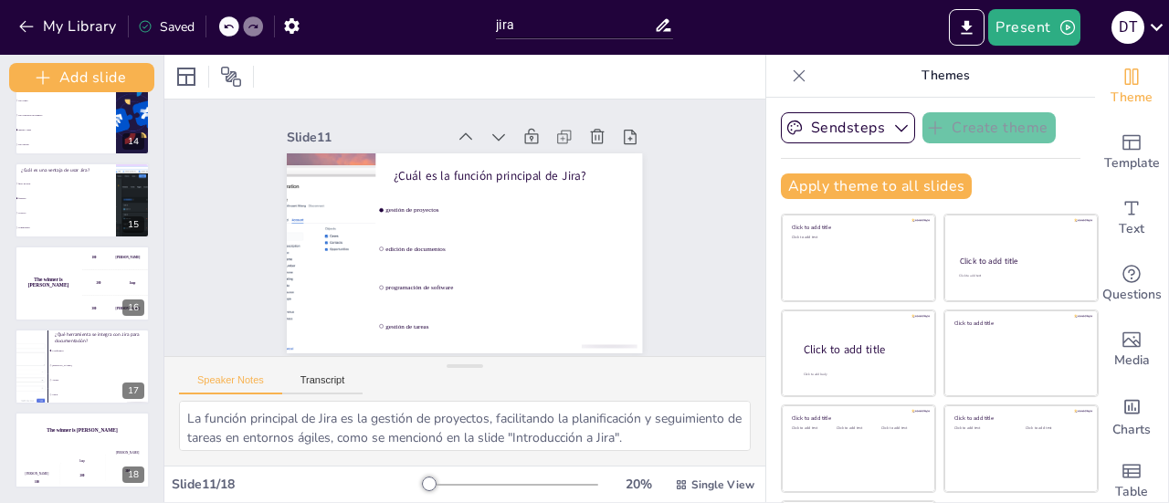
click at [73, 138] on li "solo tareas" at bounding box center [65, 145] width 103 height 15
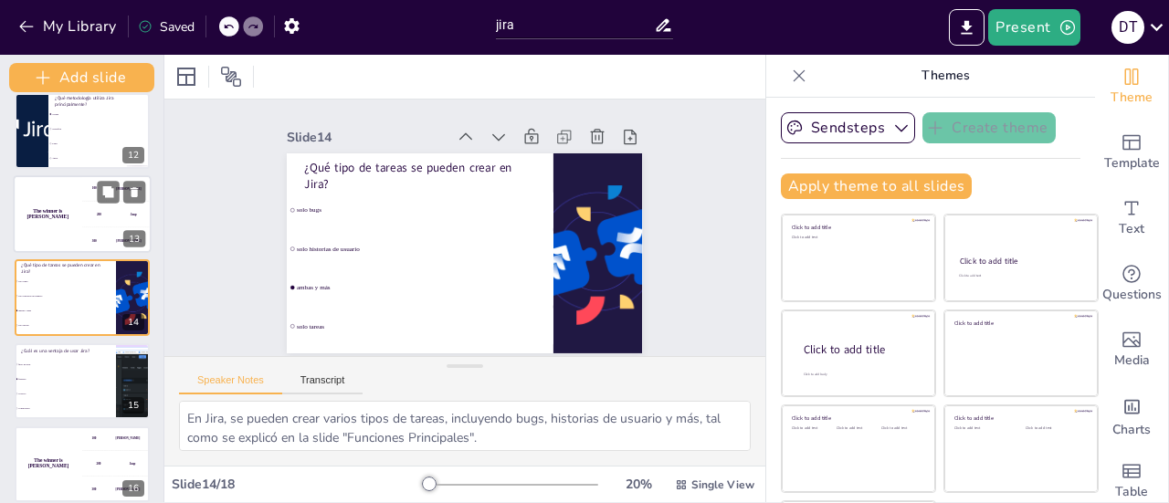
click at [75, 178] on div "The winner is [PERSON_NAME]" at bounding box center [48, 214] width 68 height 78
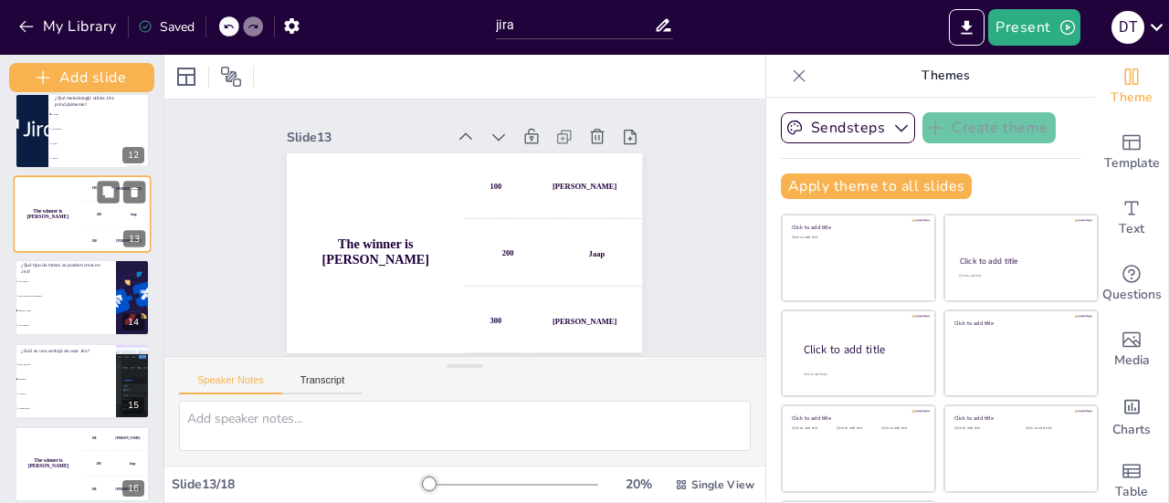
scroll to position [848, 0]
